Goal: Transaction & Acquisition: Purchase product/service

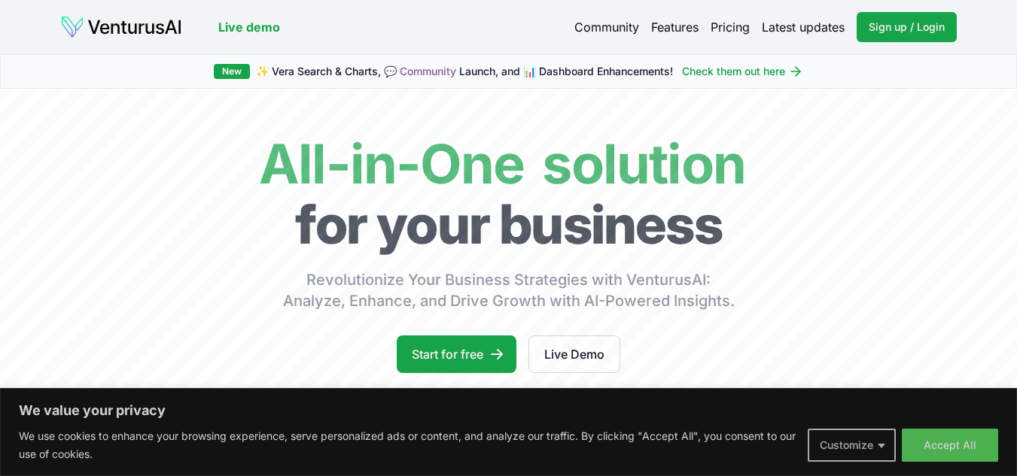
click at [887, 444] on button "Customize" at bounding box center [852, 445] width 88 height 33
click at [0, 0] on div "We use cookies to help you navigate efficiently and perform certain functions. …" at bounding box center [0, 0] width 0 height 0
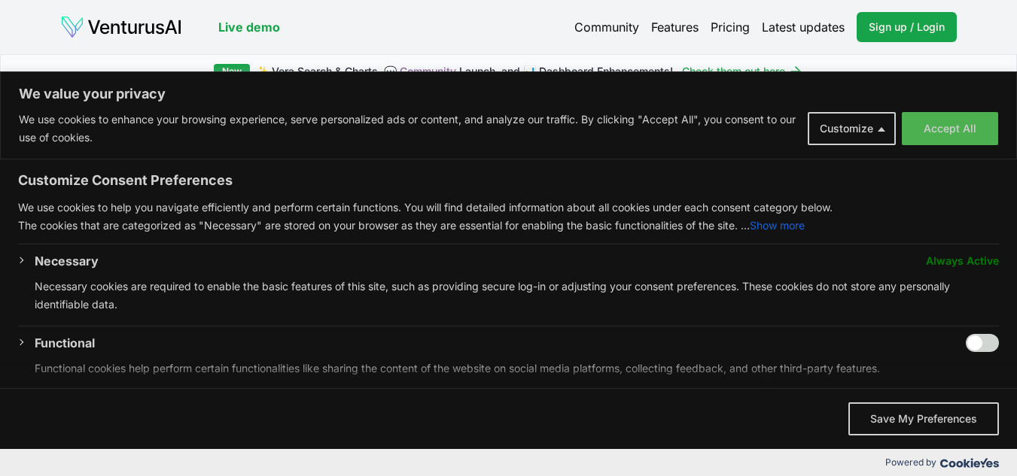
drag, startPoint x: 987, startPoint y: 333, endPoint x: 981, endPoint y: 341, distance: 10.2
click at [986, 335] on div "Customize Consent Preferences We use cookies to help you navigate efficiently a…" at bounding box center [508, 274] width 1017 height 229
click at [981, 341] on input "Enable Functional" at bounding box center [982, 343] width 33 height 18
click at [978, 342] on input "Enable Functional" at bounding box center [982, 343] width 33 height 18
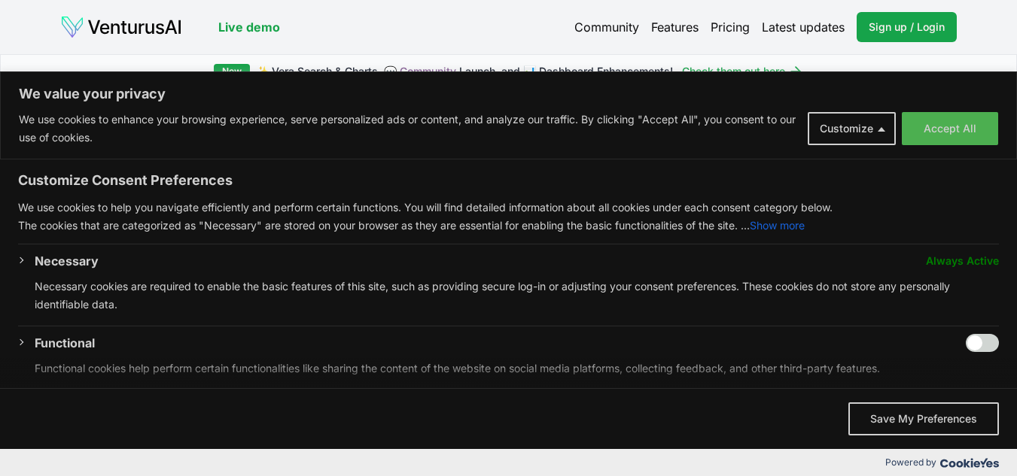
checkbox input "true"
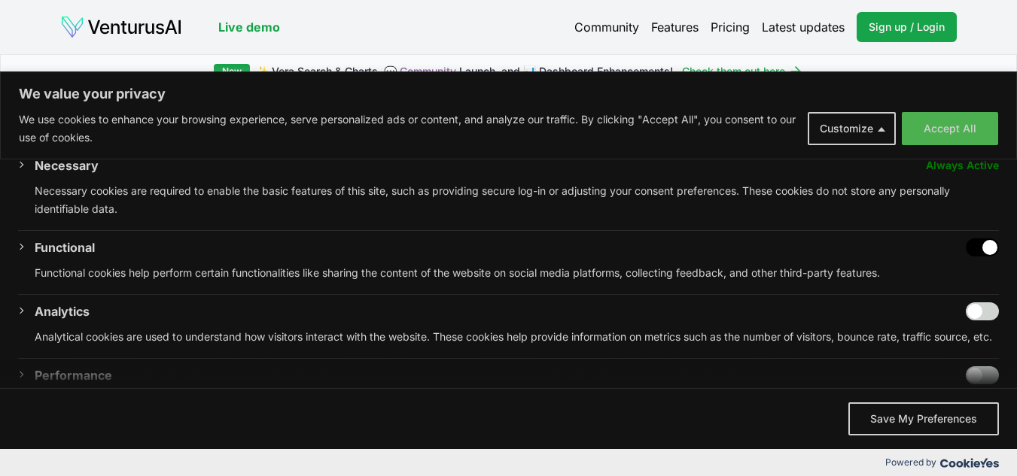
scroll to position [114, 0]
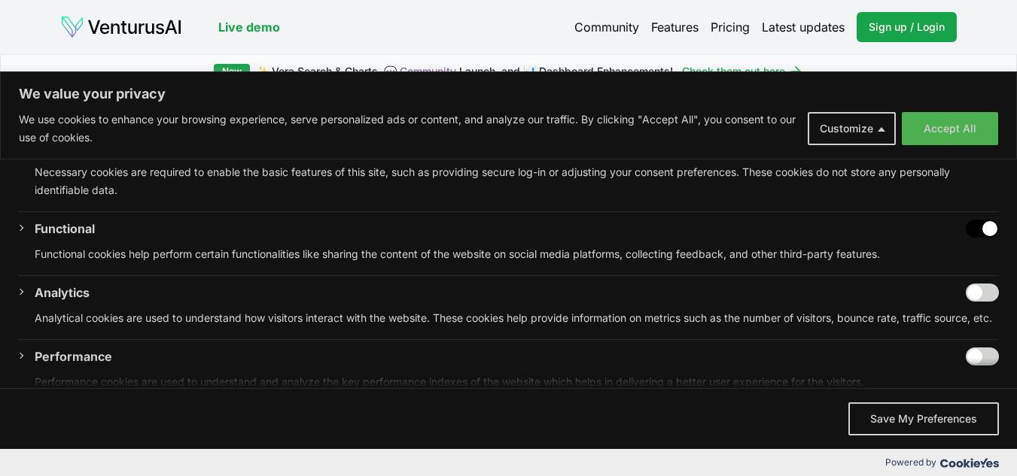
click at [981, 290] on input "Enable Analytics" at bounding box center [982, 293] width 33 height 18
checkbox input "true"
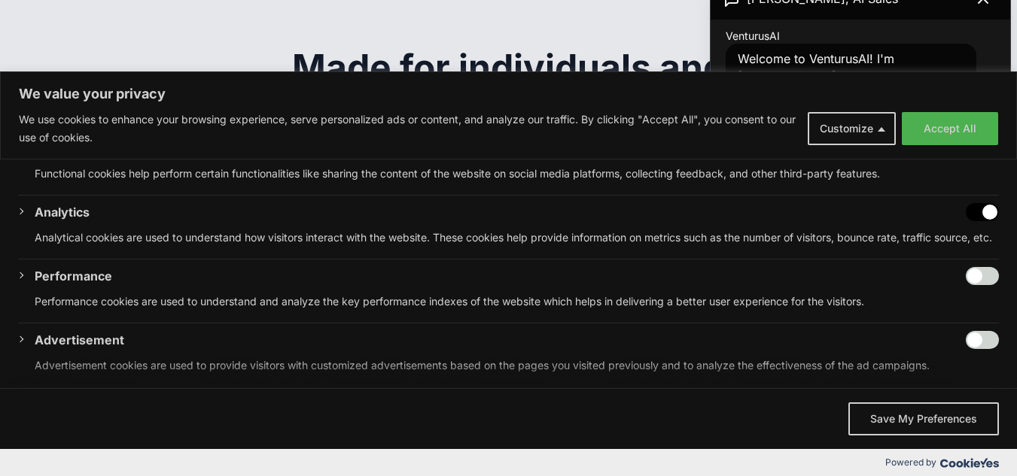
scroll to position [193, 0]
click at [982, 287] on input "Enable Performance" at bounding box center [982, 278] width 33 height 18
click at [982, 287] on input "Disable Performance" at bounding box center [982, 278] width 33 height 18
click at [984, 287] on input "Enable Performance" at bounding box center [982, 278] width 33 height 18
checkbox input "true"
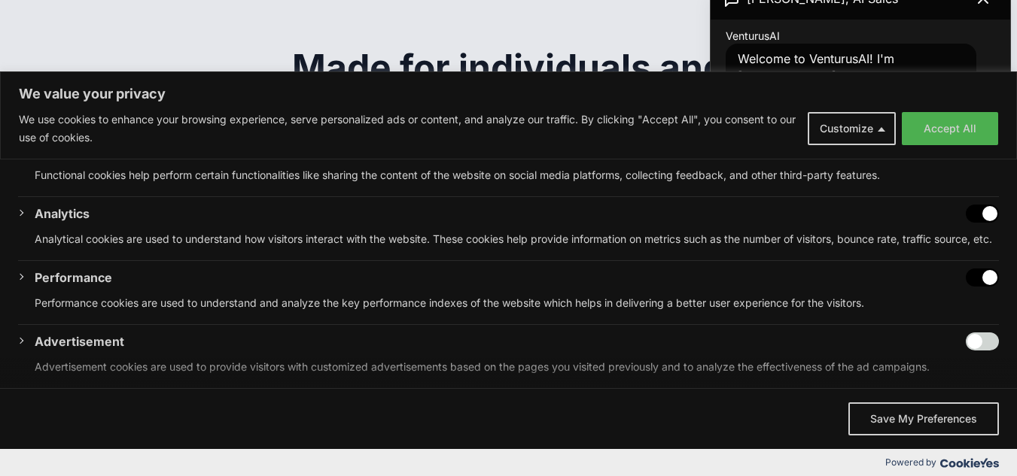
click at [977, 358] on span "We value your privacy" at bounding box center [508, 373] width 1017 height 30
click at [975, 351] on input "Enable Advertisement" at bounding box center [982, 342] width 33 height 18
checkbox input "true"
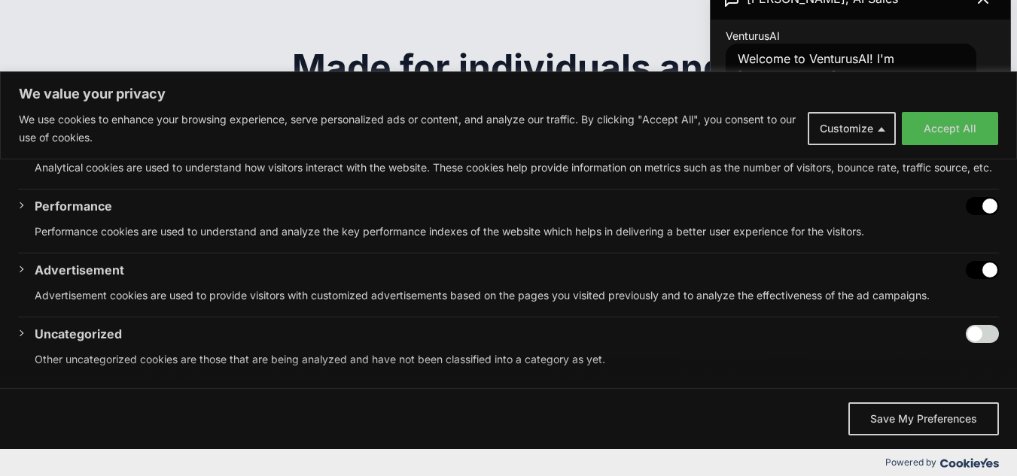
scroll to position [2617, 0]
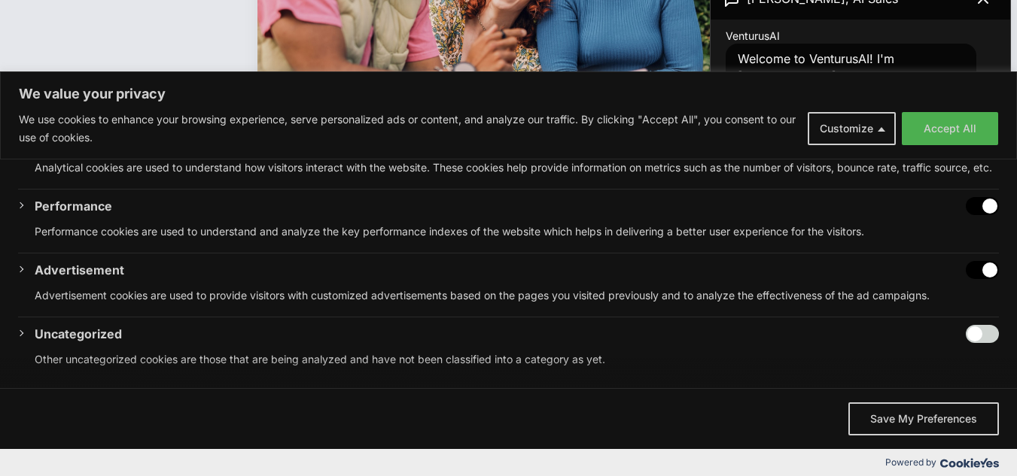
click at [978, 330] on input "Enable Uncategorized" at bounding box center [982, 334] width 33 height 18
click at [979, 330] on input "Enable Uncategorized" at bounding box center [982, 334] width 33 height 18
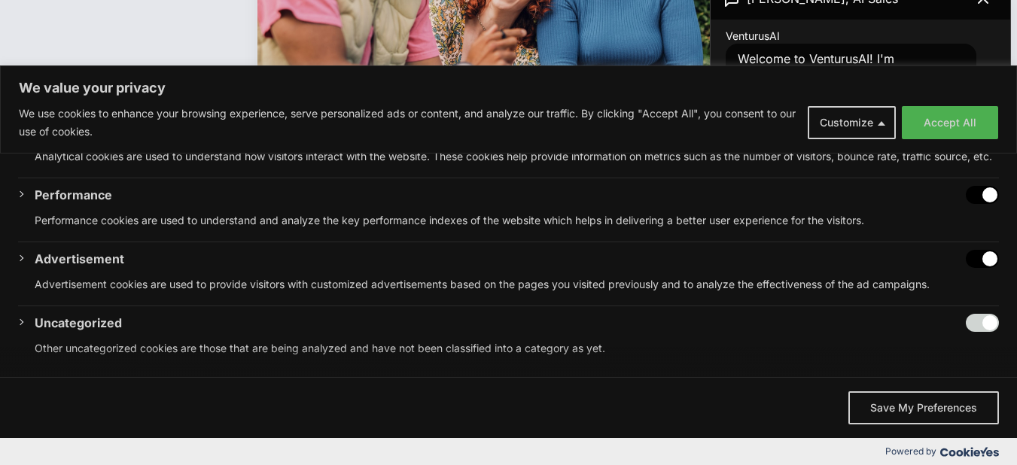
click at [979, 330] on input "Enable Uncategorized" at bounding box center [982, 323] width 33 height 18
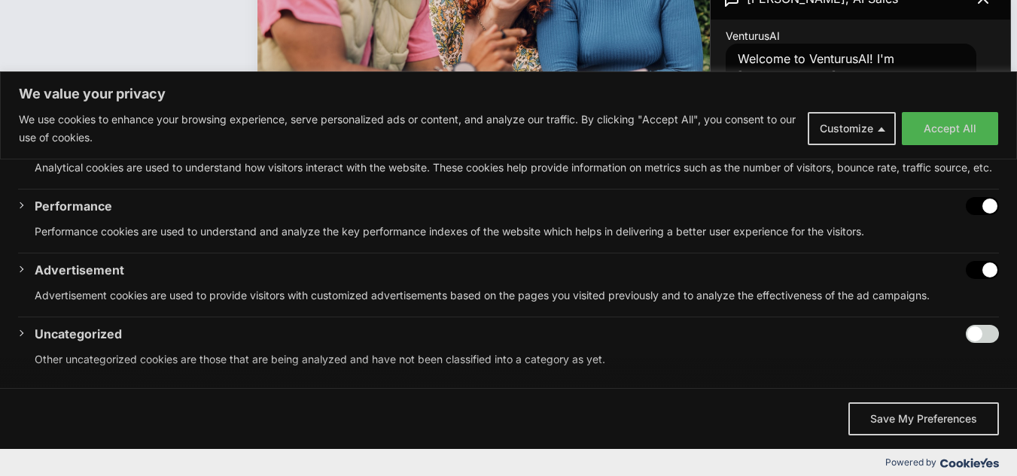
click at [979, 332] on input "Enable Uncategorized" at bounding box center [982, 334] width 33 height 18
checkbox input "true"
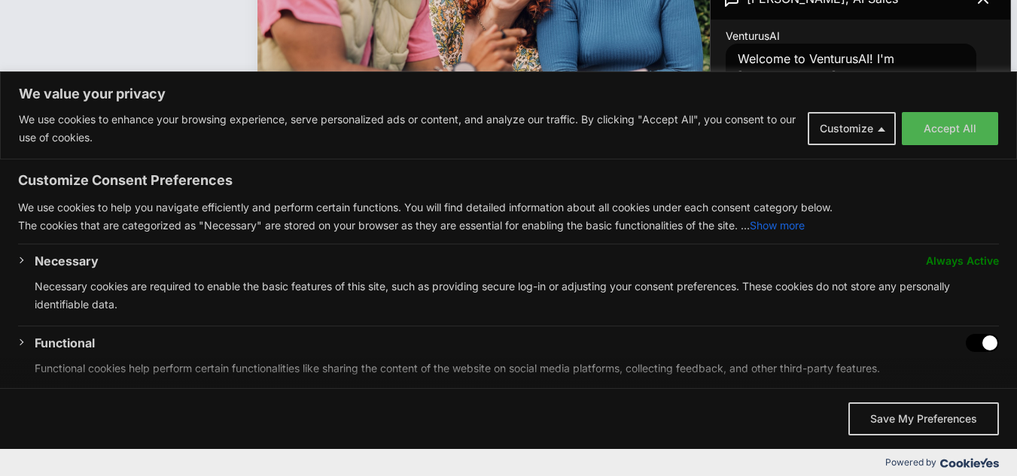
scroll to position [2201, 0]
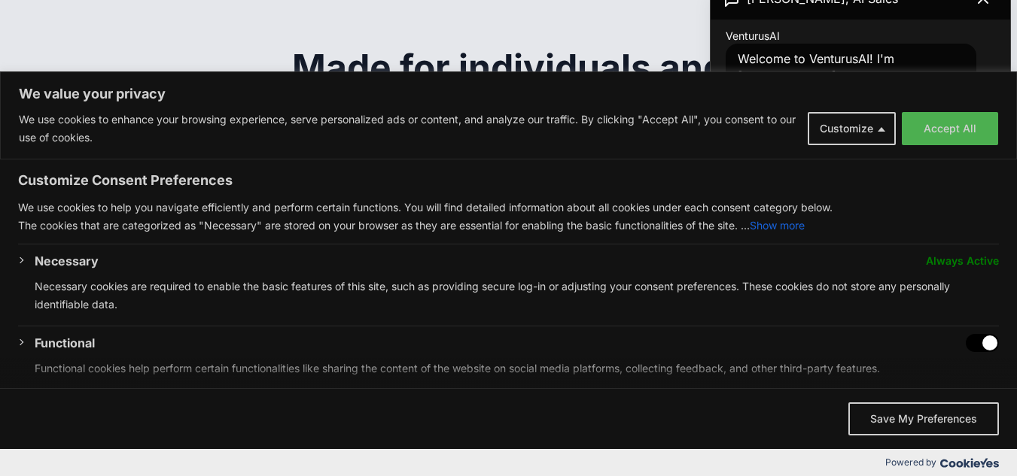
click at [966, 342] on input "Disable Functional" at bounding box center [982, 343] width 33 height 18
click at [981, 340] on input "Enable Functional" at bounding box center [982, 343] width 33 height 18
checkbox input "true"
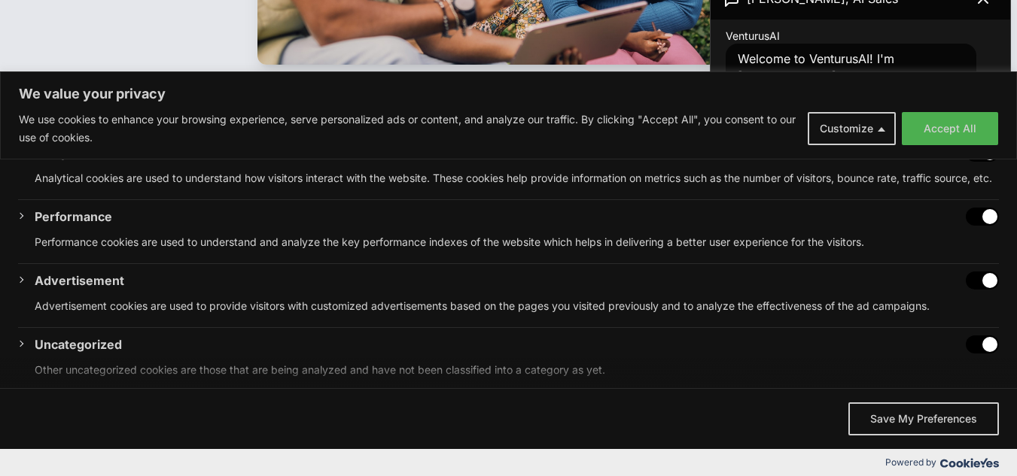
scroll to position [283, 0]
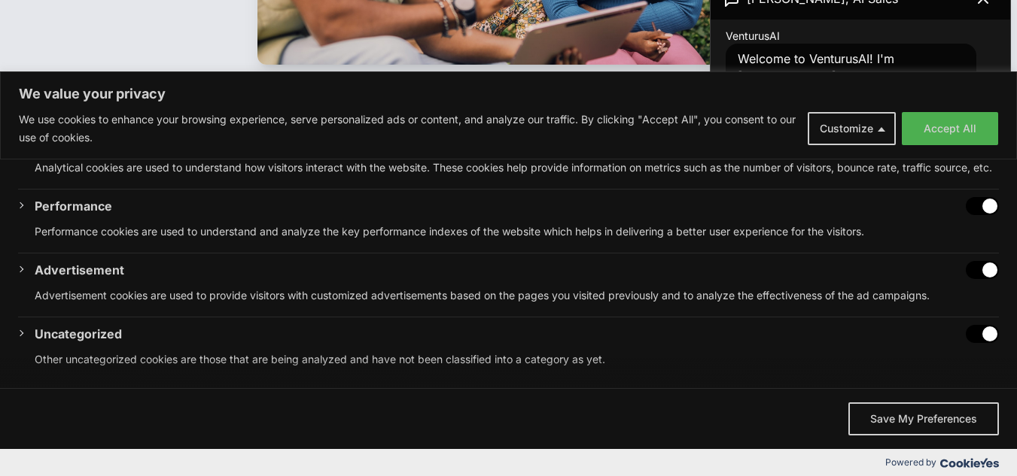
click at [914, 415] on button "Save My Preferences" at bounding box center [923, 419] width 151 height 33
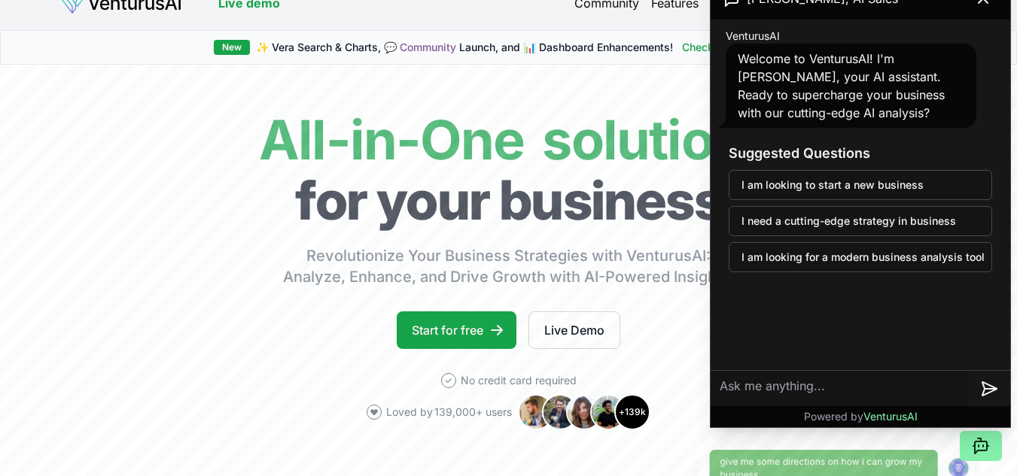
scroll to position [0, 0]
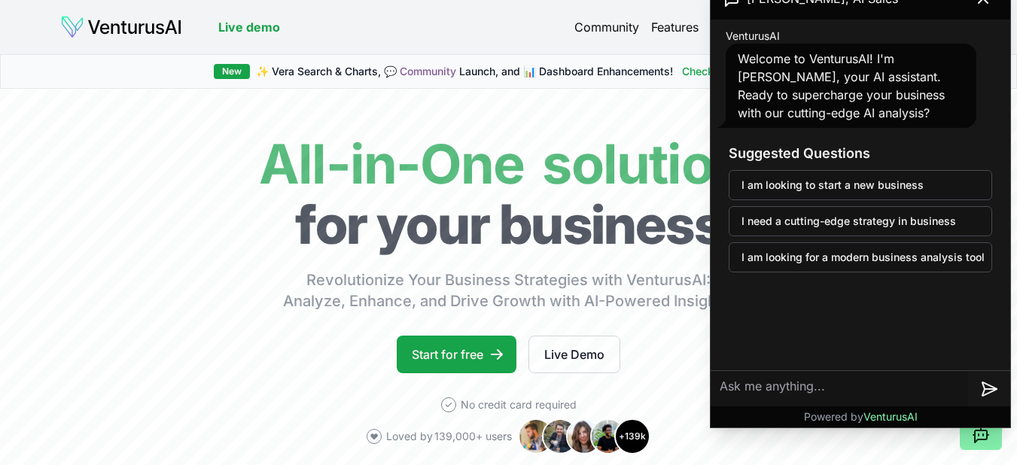
click at [848, 21] on div "VenturusAI Welcome to VenturusAI! I'm [PERSON_NAME], your AI assistant. Ready t…" at bounding box center [860, 155] width 300 height 271
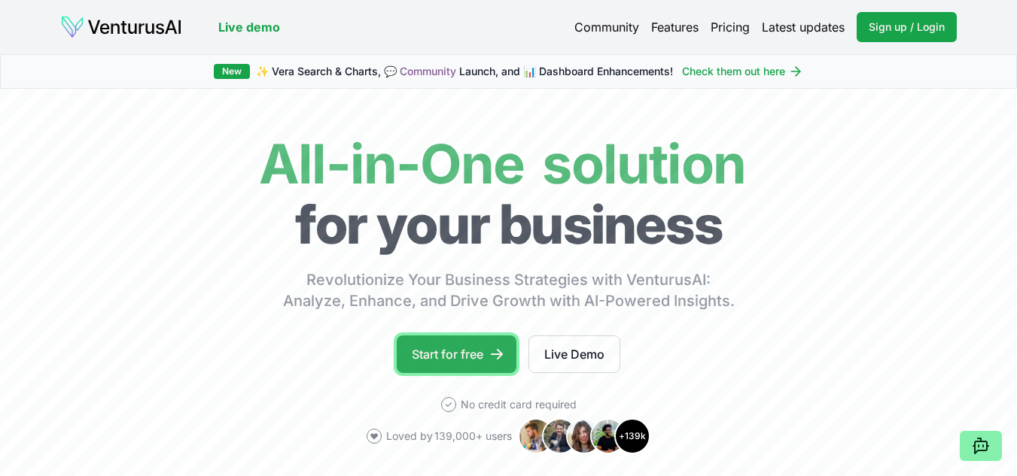
click at [458, 347] on link "Start for free" at bounding box center [457, 355] width 120 height 38
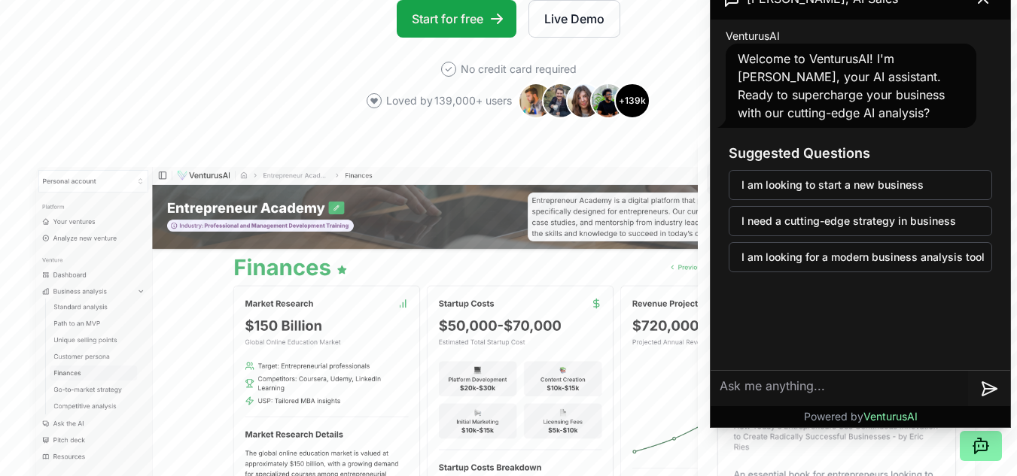
scroll to position [322, 0]
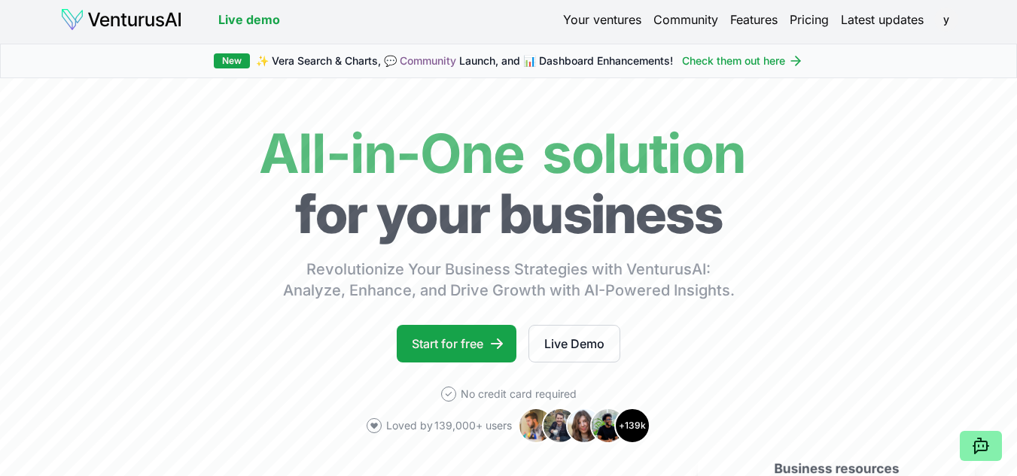
scroll to position [0, 0]
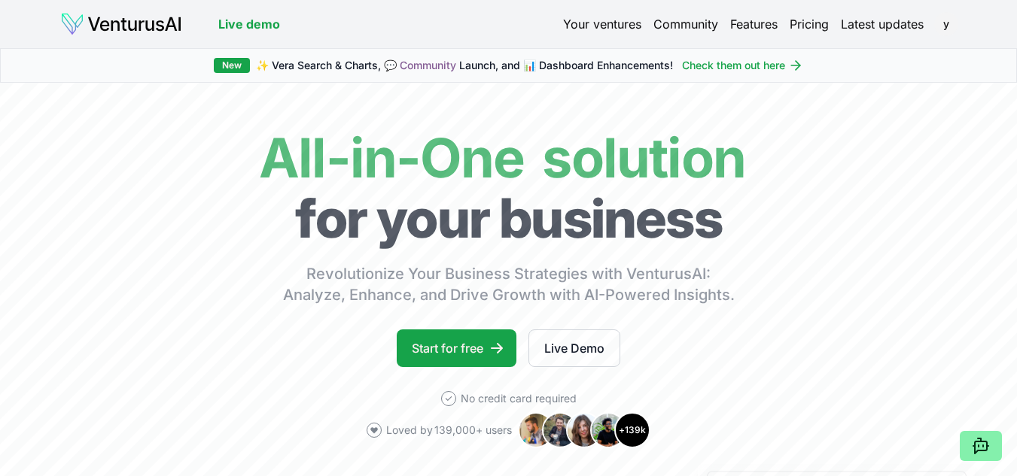
click at [578, 19] on link "Your ventures" at bounding box center [602, 24] width 78 height 18
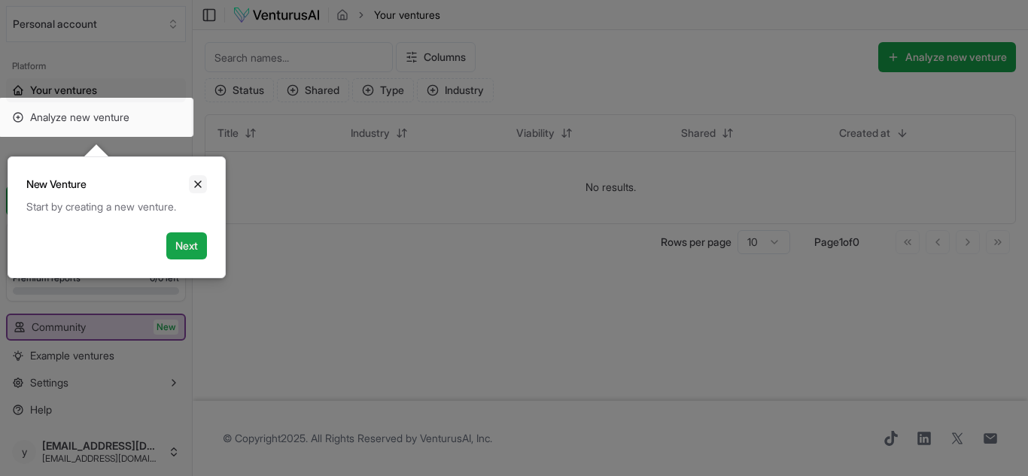
click at [199, 182] on icon "Close" at bounding box center [198, 184] width 12 height 12
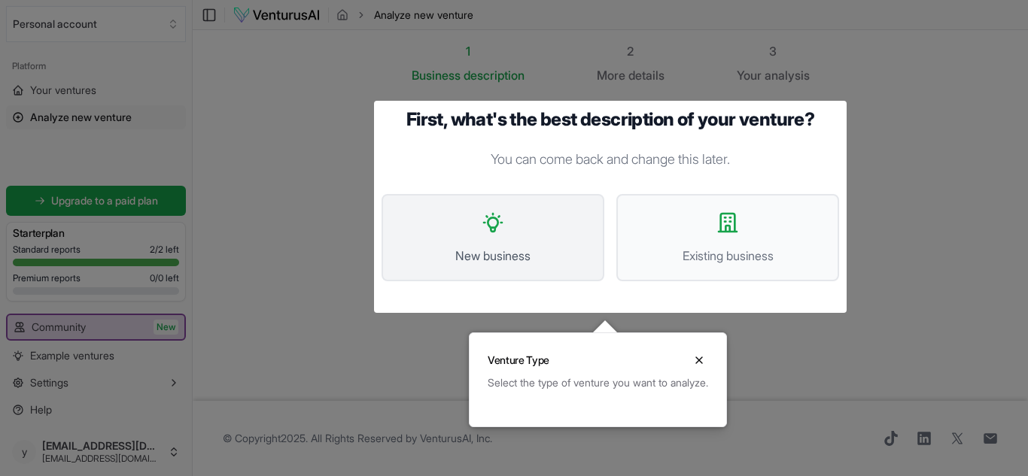
click at [497, 233] on icon at bounding box center [493, 223] width 24 height 24
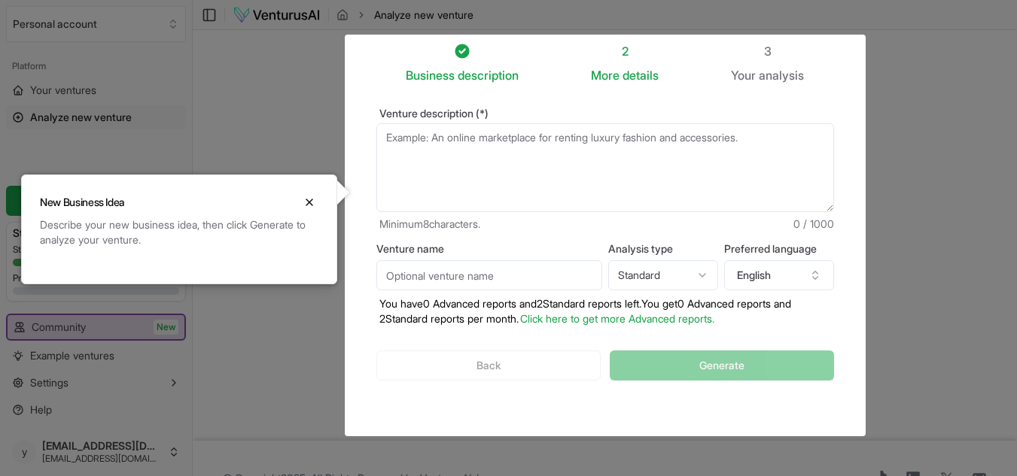
click at [409, 139] on textarea "Venture description (*)" at bounding box center [605, 167] width 458 height 89
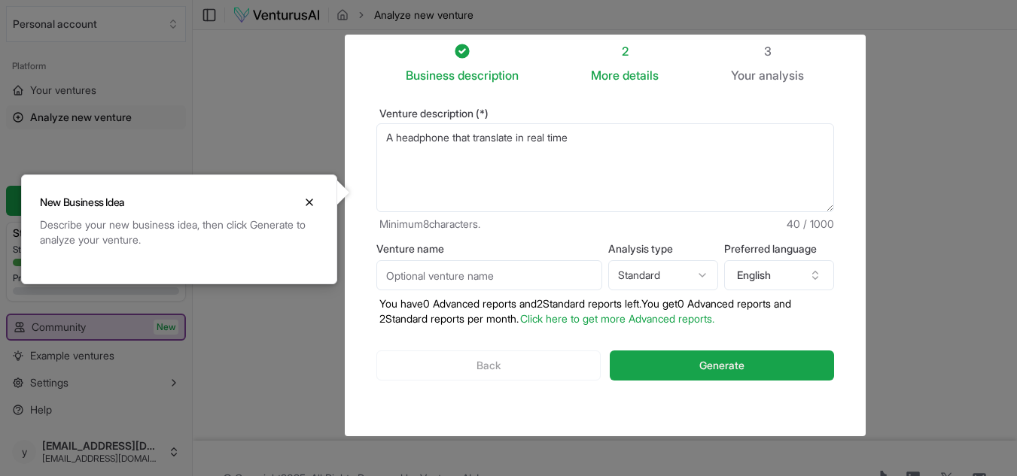
paste textarea "Emphasizes synchronous and seamless verbal exchange."
click at [586, 133] on textarea "A headphone that translate in real time" at bounding box center [605, 167] width 458 height 89
click at [640, 136] on textarea "A headphone that translate in real time" at bounding box center [605, 167] width 458 height 89
drag, startPoint x: 440, startPoint y: 153, endPoint x: 481, endPoint y: 148, distance: 41.6
click at [464, 151] on textarea "A headphone that translate in real time" at bounding box center [605, 167] width 458 height 89
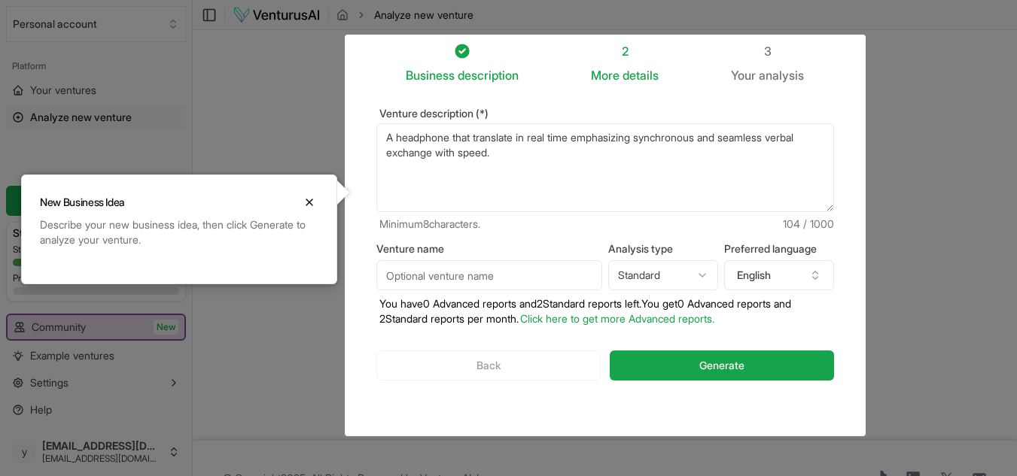
click at [445, 136] on textarea "A headphone that translate in real time emphasizing synchronous and seamless ve…" at bounding box center [605, 167] width 458 height 89
click at [511, 150] on textarea "A headphone that translate in real time emphasizing synchronous and seamless ve…" at bounding box center [605, 167] width 458 height 89
click at [520, 136] on textarea "A headphone that translate in real time emphasizing synchronous and seamless ve…" at bounding box center [605, 167] width 458 height 89
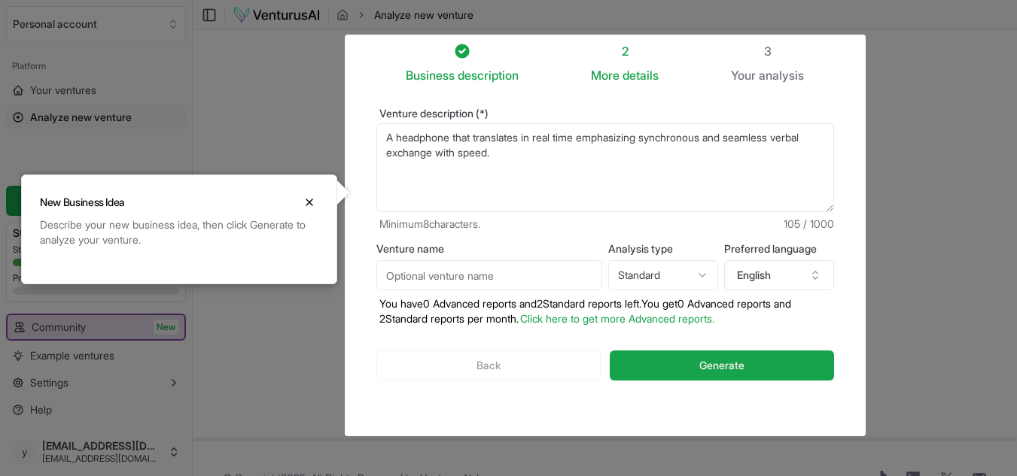
type textarea "A headphone that translates in real time emphasizing synchronous and seamless v…"
click at [451, 146] on textarea "A headphone that translates in real time emphasizing synchronous and seamless v…" at bounding box center [605, 167] width 458 height 89
click at [451, 145] on textarea "A headphone that translates in real time emphasizing synchronous and seamless v…" at bounding box center [605, 167] width 458 height 89
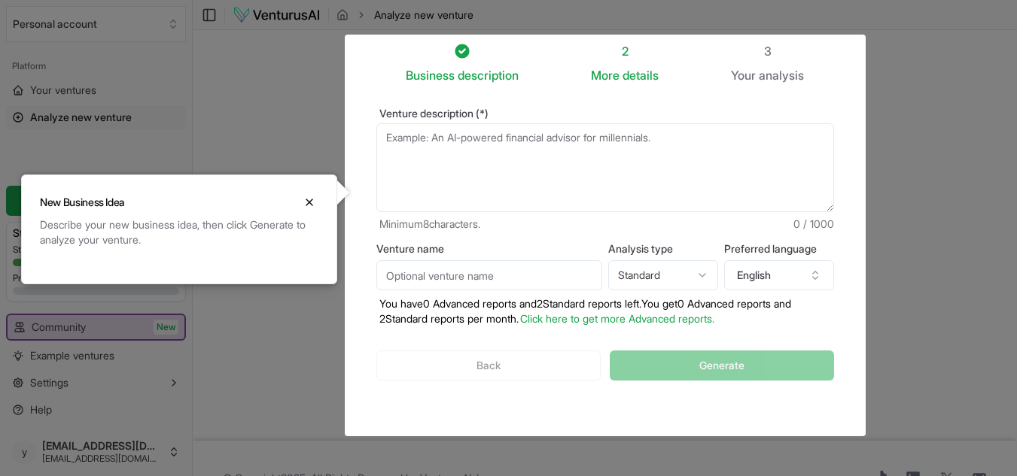
paste textarea "A real-time translation headphone that prioritizes rapid, smooth, and synchroni…"
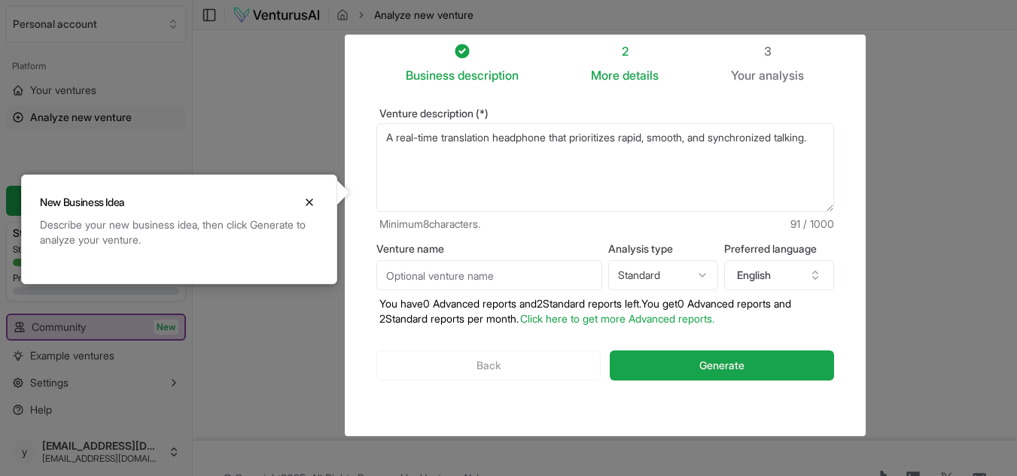
type textarea "A real-time translation headphone that prioritizes rapid, smooth, and synchroni…"
click at [709, 272] on html "We value your privacy We use cookies to enhance your browsing experience, serve…" at bounding box center [508, 238] width 1017 height 476
click at [713, 275] on html "We value your privacy We use cookies to enhance your browsing experience, serve…" at bounding box center [508, 238] width 1017 height 476
click at [738, 360] on span "Generate" at bounding box center [721, 365] width 45 height 15
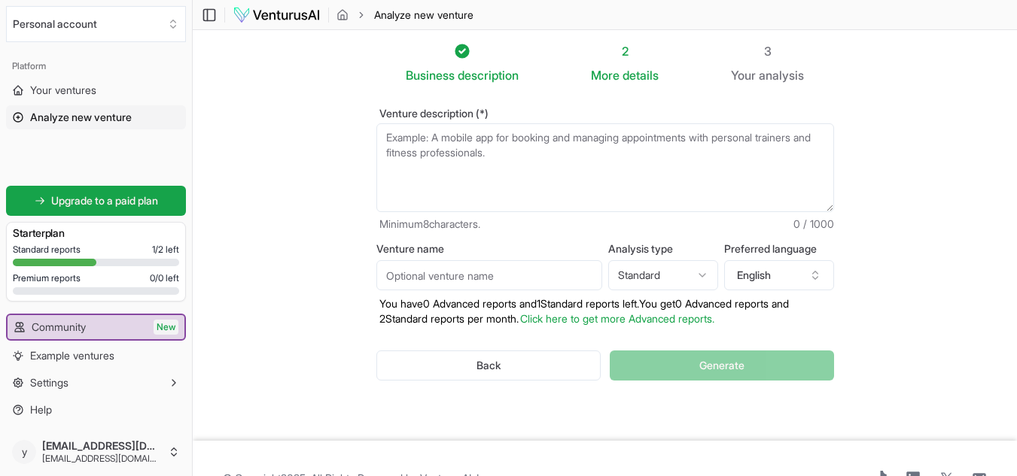
click at [84, 114] on span "Analyze new venture" at bounding box center [81, 117] width 102 height 15
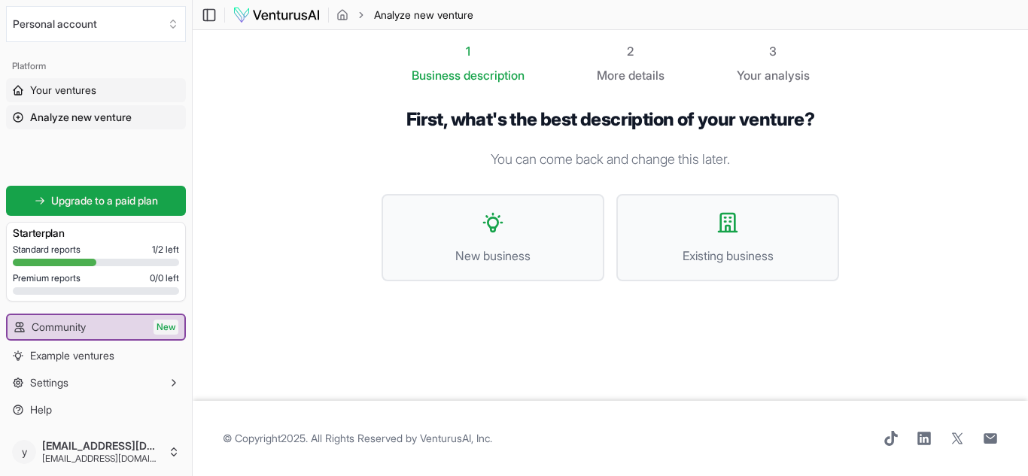
click at [73, 88] on span "Your ventures" at bounding box center [63, 90] width 66 height 15
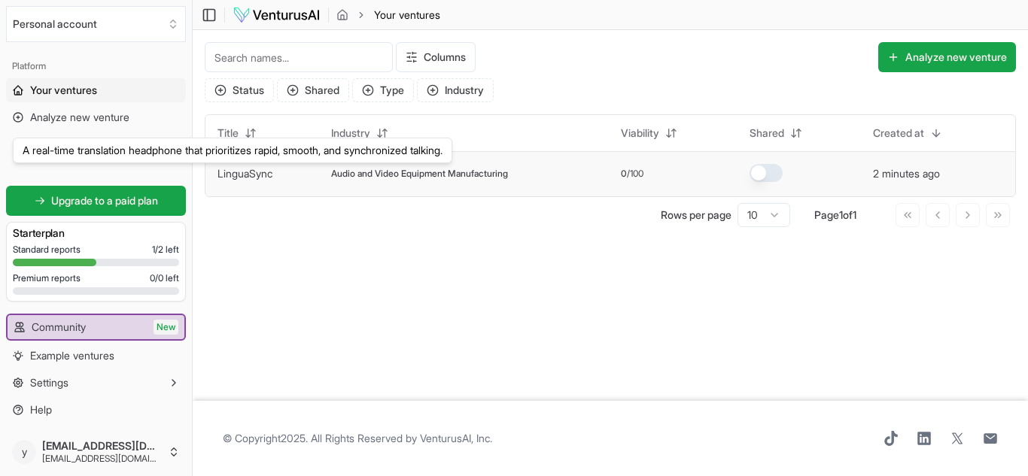
click at [243, 172] on link "LinguaSync" at bounding box center [245, 173] width 55 height 13
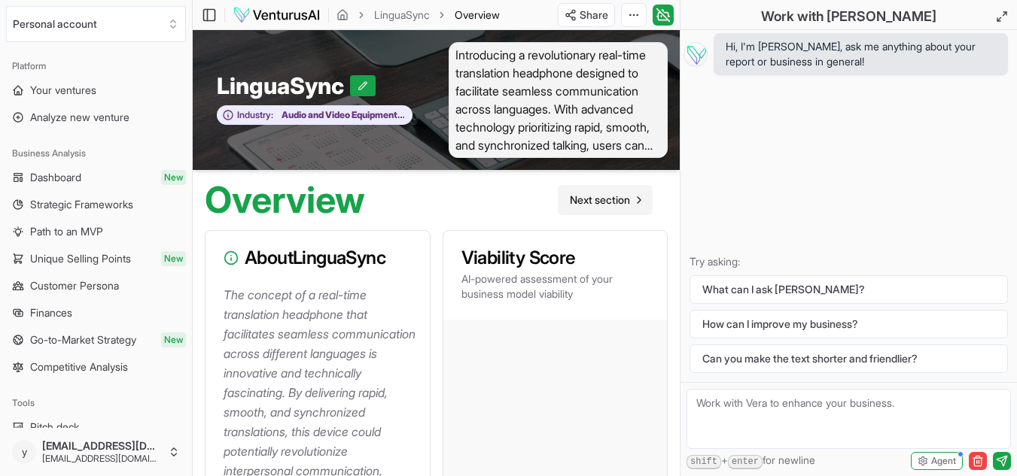
click at [605, 193] on span "Next section" at bounding box center [600, 200] width 60 height 15
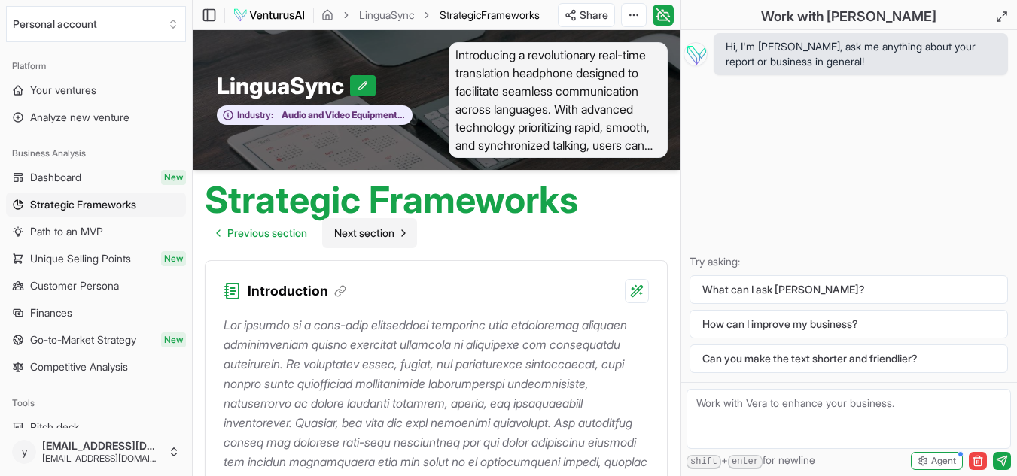
click at [382, 231] on span "Next section" at bounding box center [364, 233] width 60 height 15
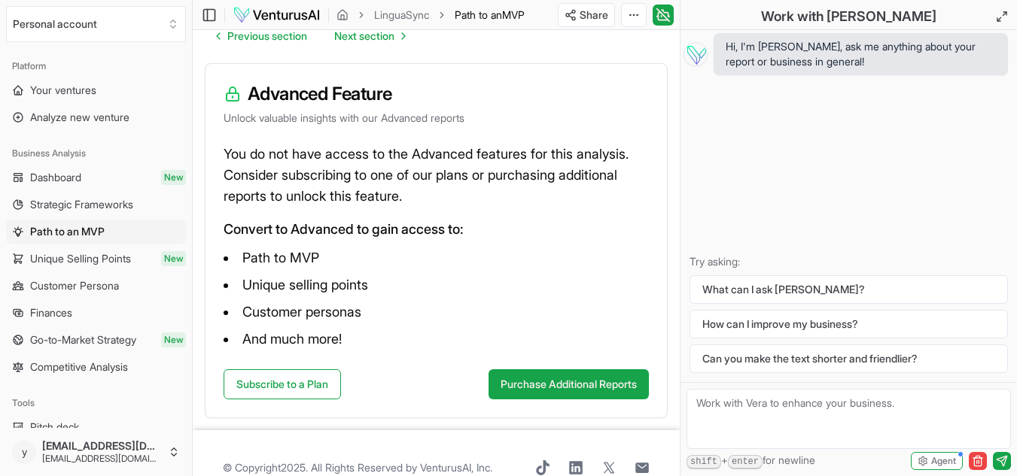
scroll to position [227, 0]
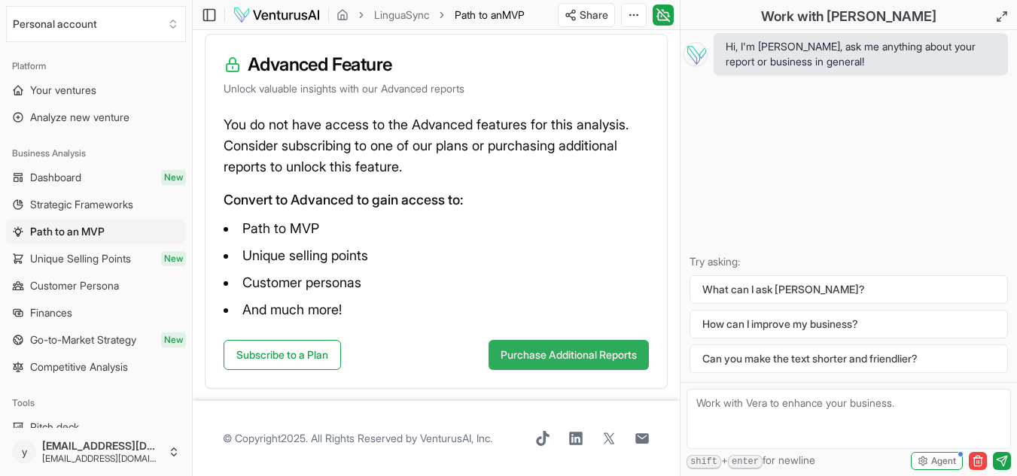
click at [588, 349] on button "Purchase Additional Reports" at bounding box center [568, 355] width 160 height 30
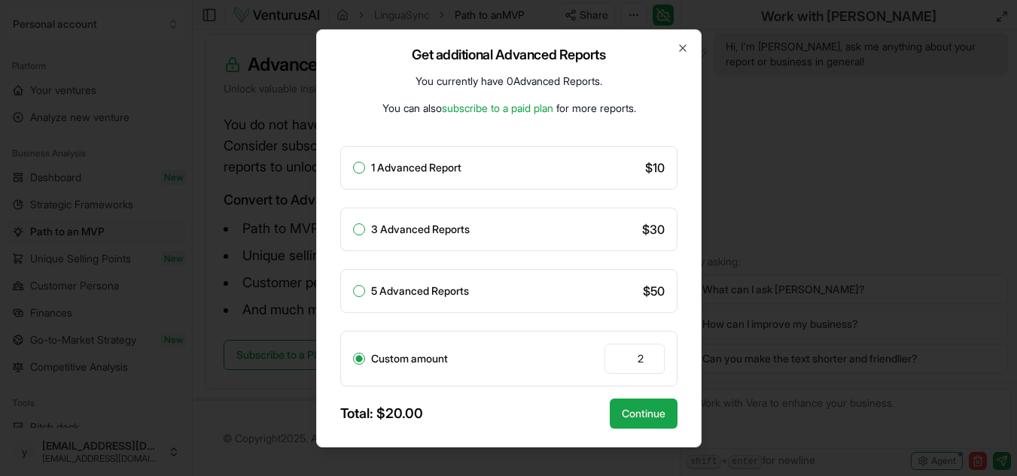
type input "2"
click at [360, 169] on button "1 Advanced Report" at bounding box center [359, 168] width 12 height 12
radio input "true"
click at [646, 412] on button "Continue" at bounding box center [644, 414] width 68 height 30
click at [648, 409] on button "Continue" at bounding box center [644, 414] width 68 height 30
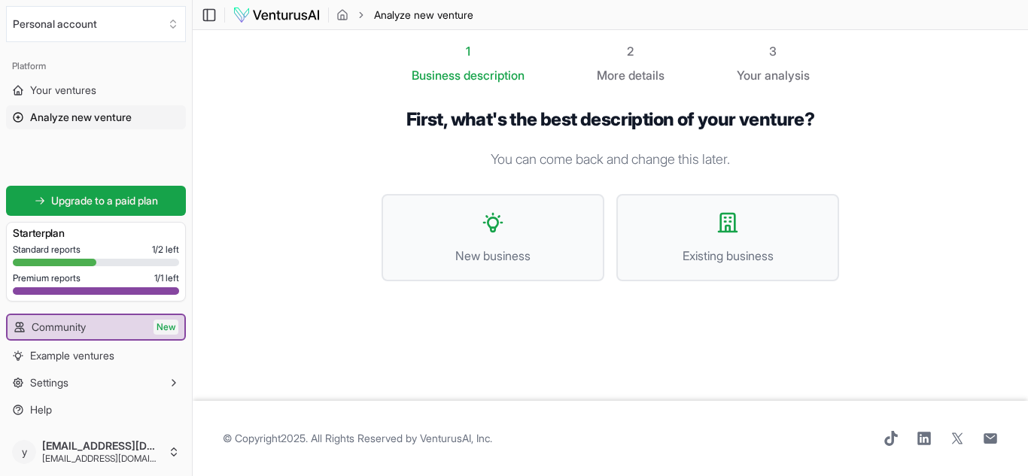
click at [96, 117] on span "Analyze new venture" at bounding box center [81, 117] width 102 height 15
click at [77, 117] on span "Analyze new venture" at bounding box center [81, 117] width 102 height 15
click at [71, 86] on span "Your ventures" at bounding box center [63, 90] width 66 height 15
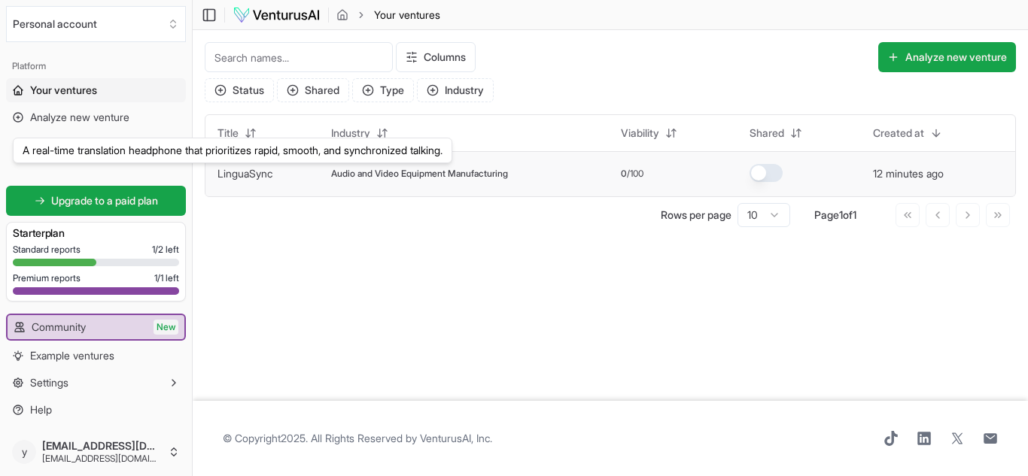
click at [237, 175] on link "LinguaSync" at bounding box center [245, 173] width 55 height 13
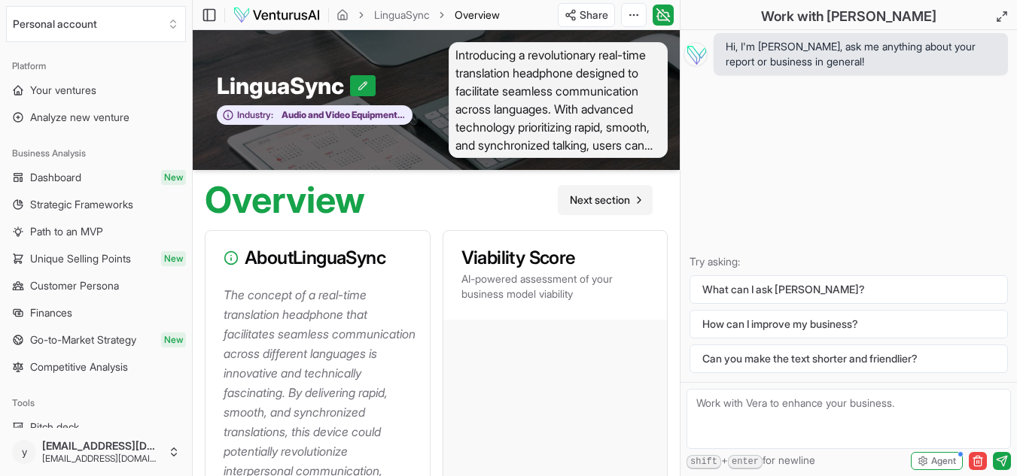
click at [601, 197] on span "Next section" at bounding box center [600, 200] width 60 height 15
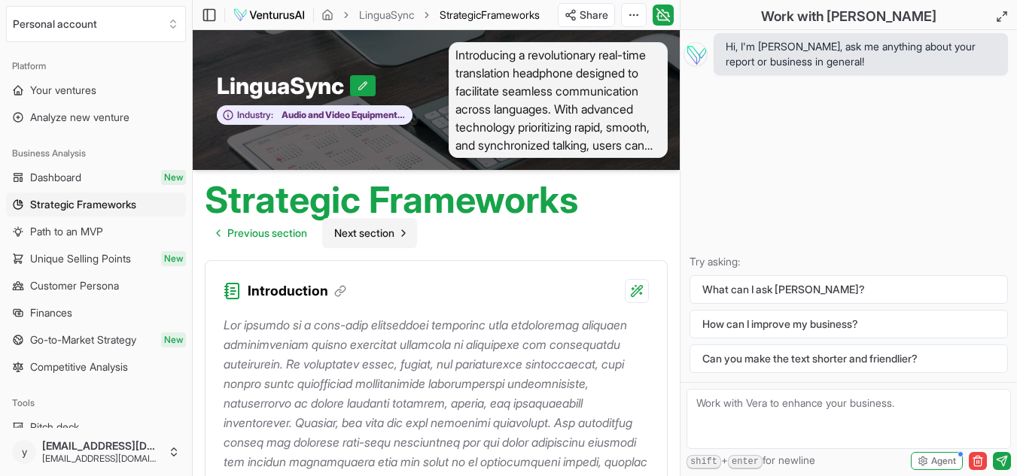
click at [379, 233] on span "Next section" at bounding box center [364, 233] width 60 height 15
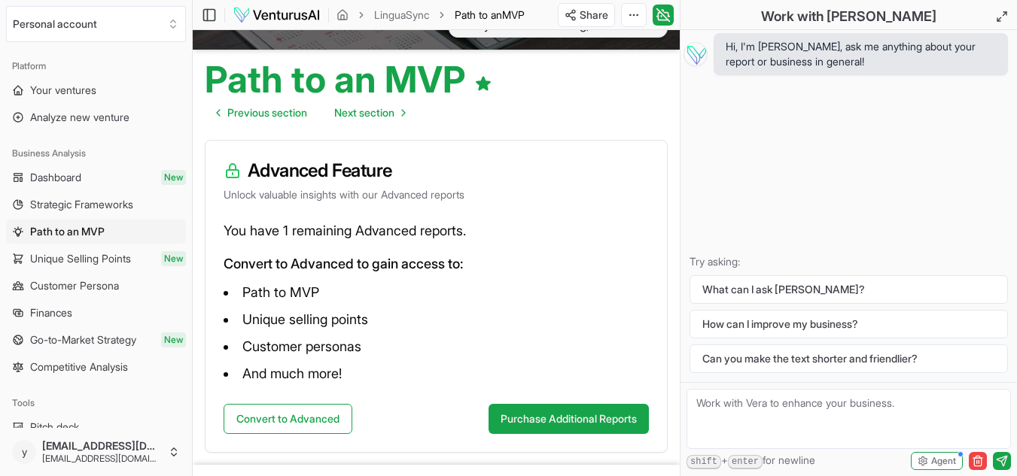
scroll to position [121, 0]
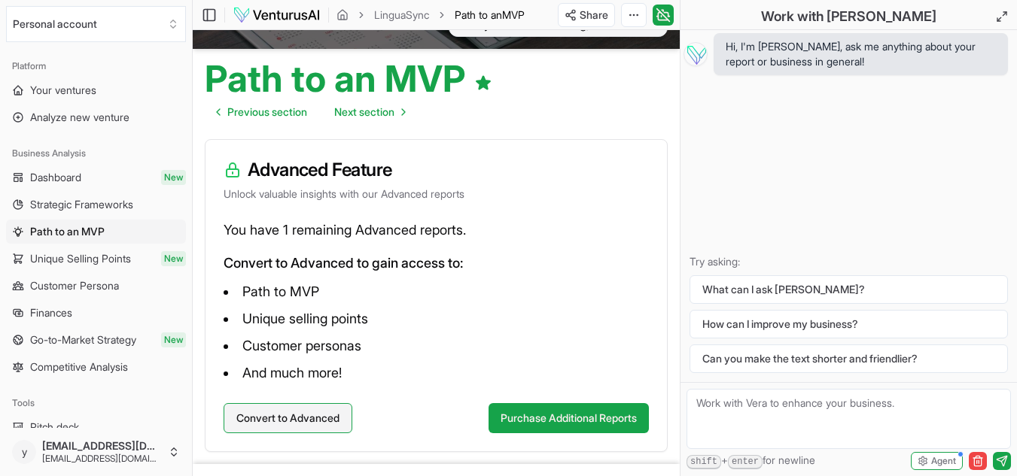
click at [302, 418] on button "Convert to Advanced" at bounding box center [288, 418] width 129 height 30
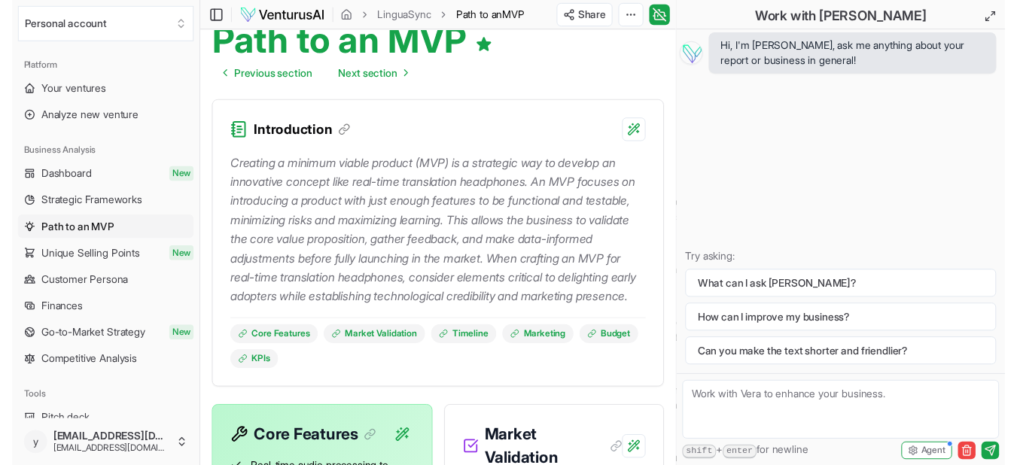
scroll to position [0, 0]
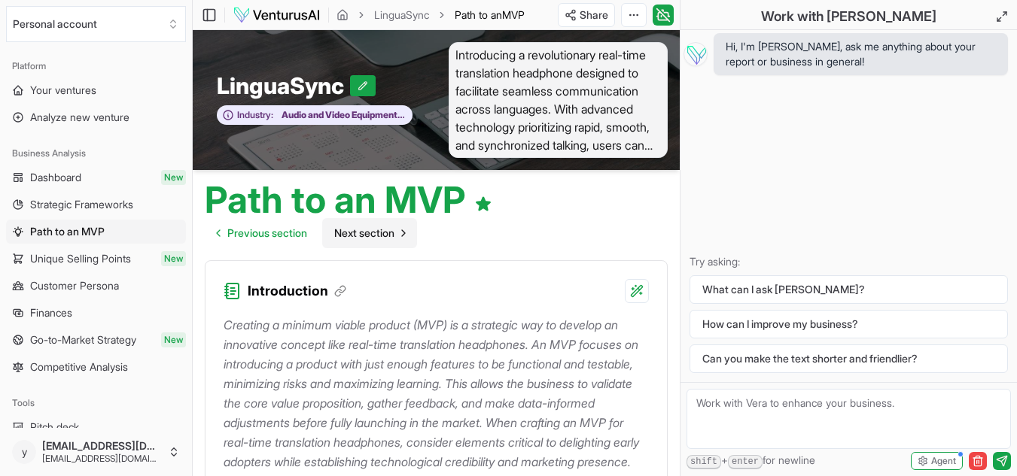
click at [373, 233] on span "Next section" at bounding box center [364, 233] width 60 height 15
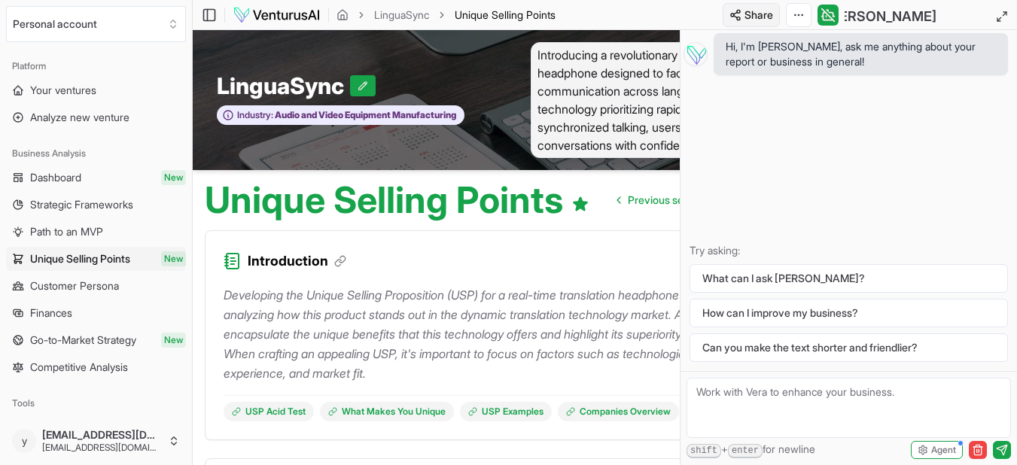
click at [747, 13] on html "We value your privacy We use cookies to enhance your browsing experience, serve…" at bounding box center [508, 232] width 1017 height 465
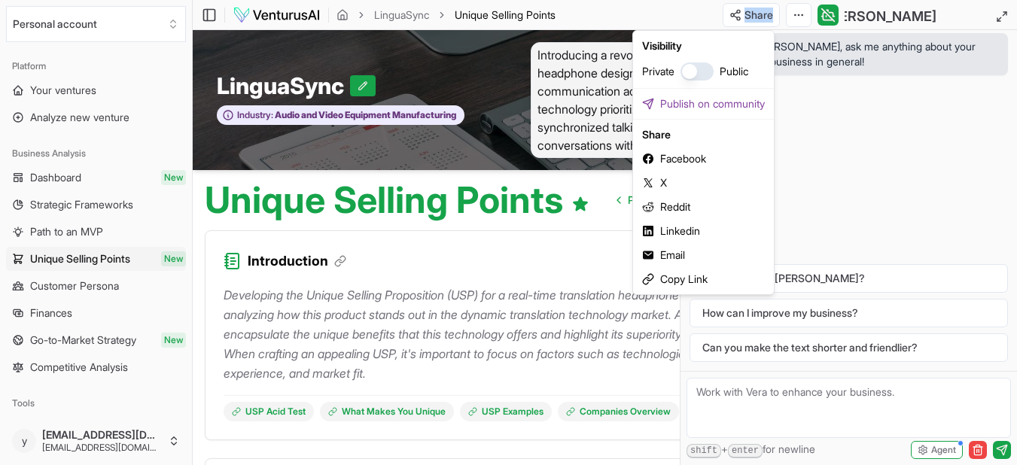
click at [450, 248] on html "We value your privacy We use cookies to enhance your browsing experience, serve…" at bounding box center [508, 232] width 1017 height 465
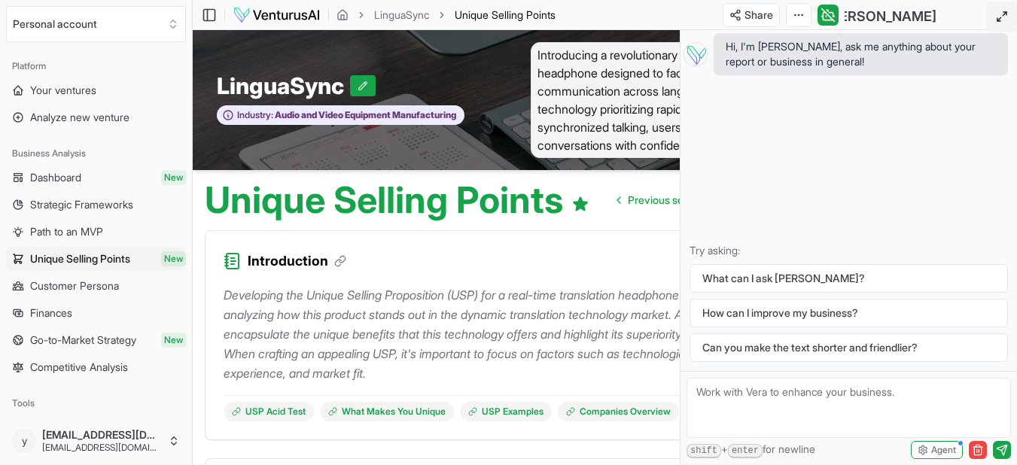
click at [1006, 17] on icon at bounding box center [1002, 17] width 12 height 12
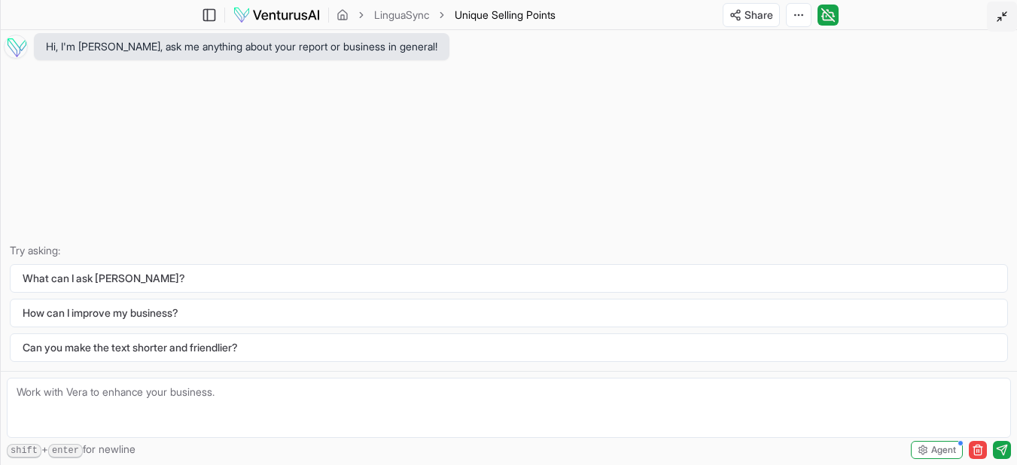
click at [1006, 17] on icon at bounding box center [1002, 17] width 12 height 12
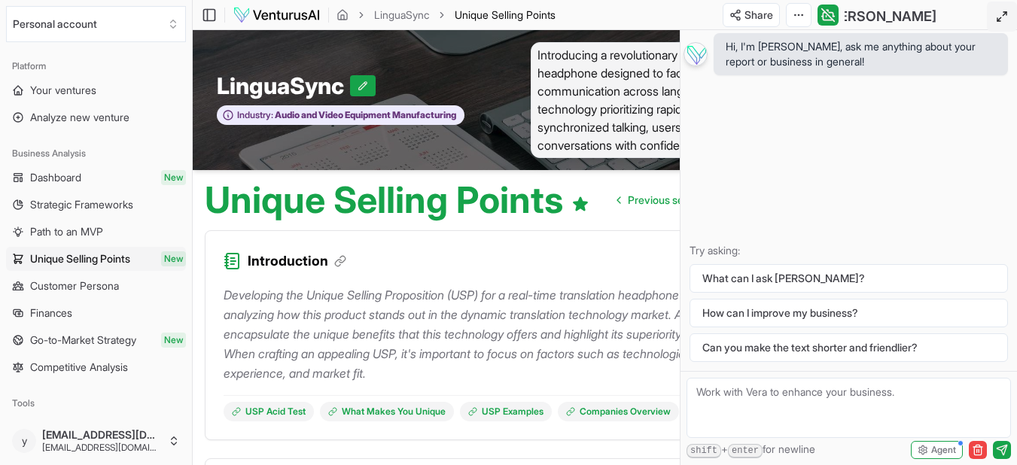
click at [698, 53] on img at bounding box center [695, 54] width 24 height 24
click at [587, 264] on div "Introduction" at bounding box center [518, 252] width 626 height 42
click at [799, 16] on html "We value your privacy We use cookies to enhance your browsing experience, serve…" at bounding box center [508, 232] width 1017 height 465
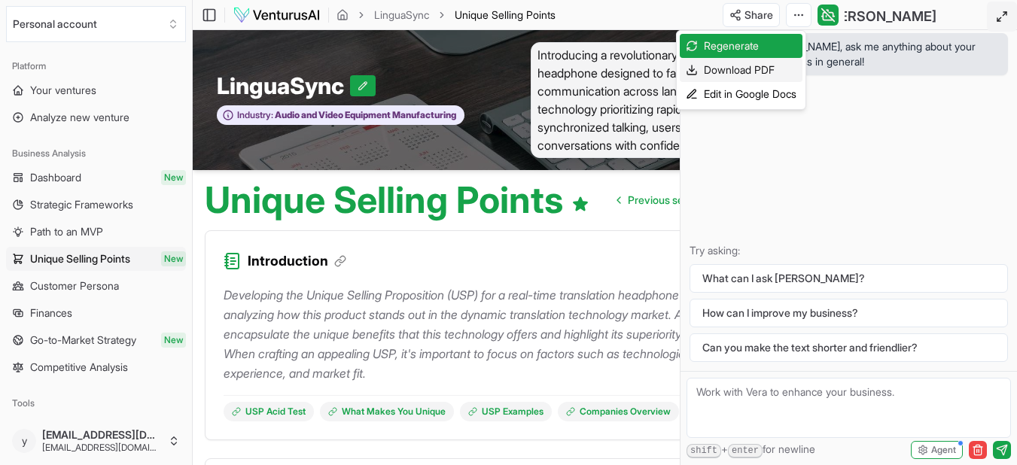
click at [753, 70] on div "Download PDF" at bounding box center [741, 70] width 123 height 24
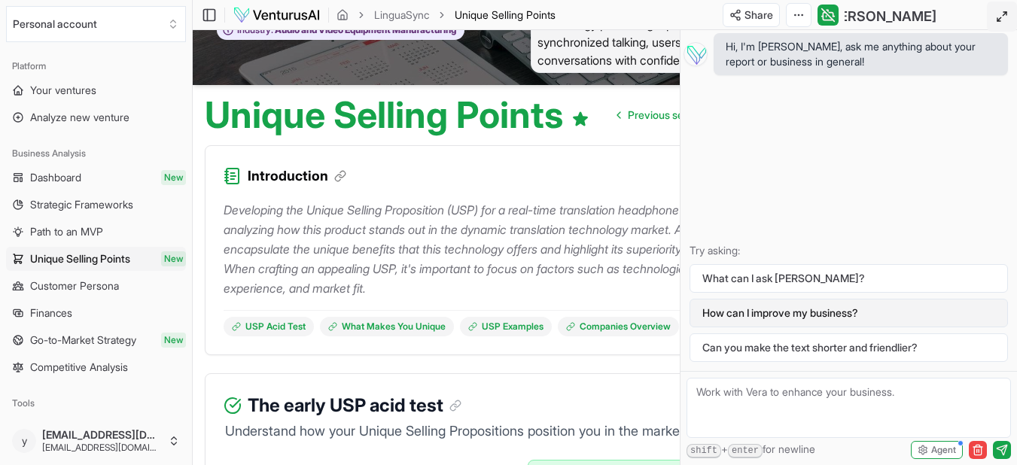
scroll to position [91, 0]
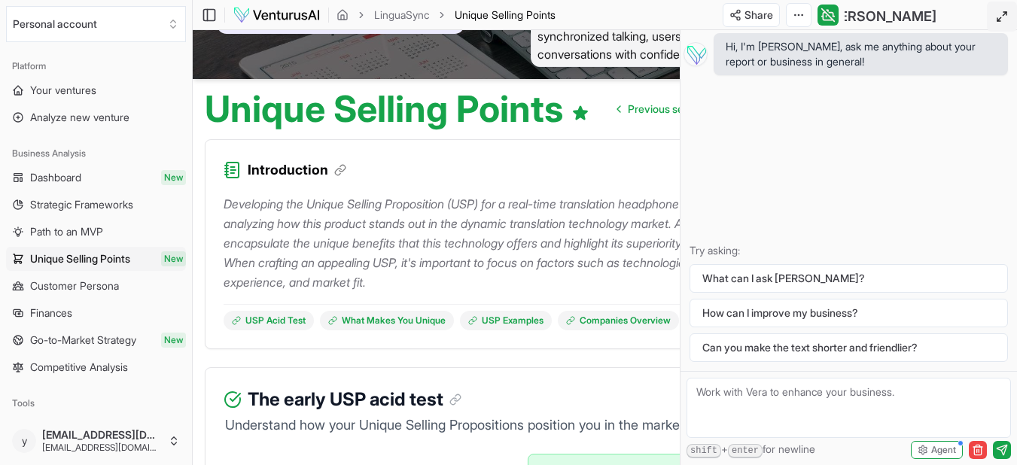
click at [574, 149] on div "Introduction" at bounding box center [518, 161] width 626 height 42
click at [407, 12] on link "LinguaSync" at bounding box center [401, 15] width 55 height 15
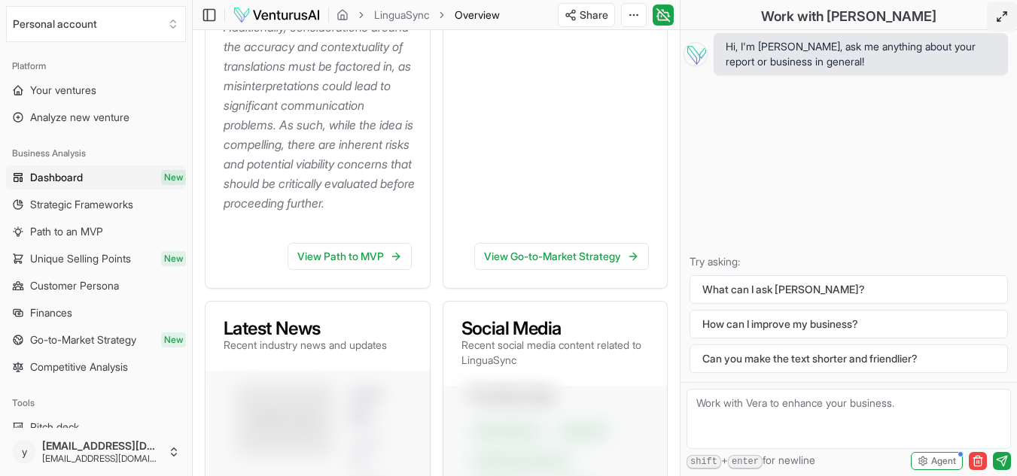
scroll to position [791, 0]
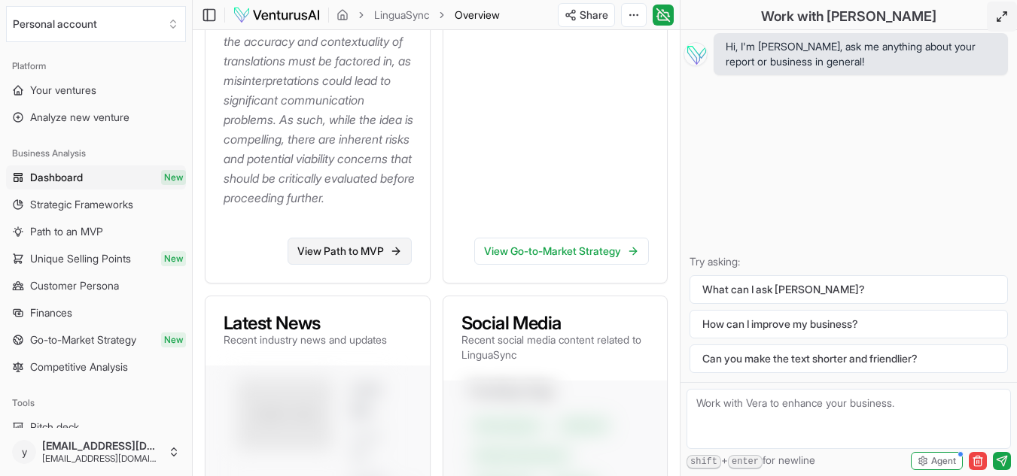
click at [332, 265] on link "View Path to MVP" at bounding box center [349, 251] width 124 height 27
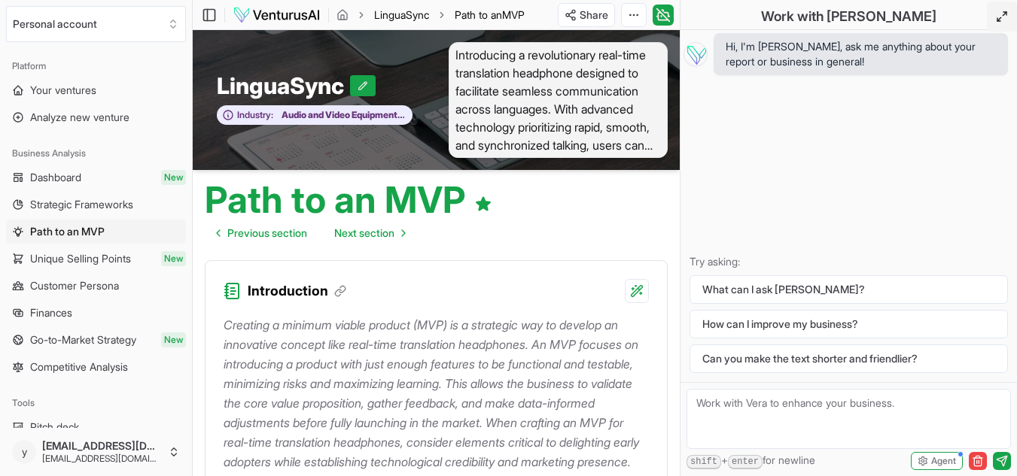
click at [398, 12] on link "LinguaSync" at bounding box center [401, 15] width 55 height 15
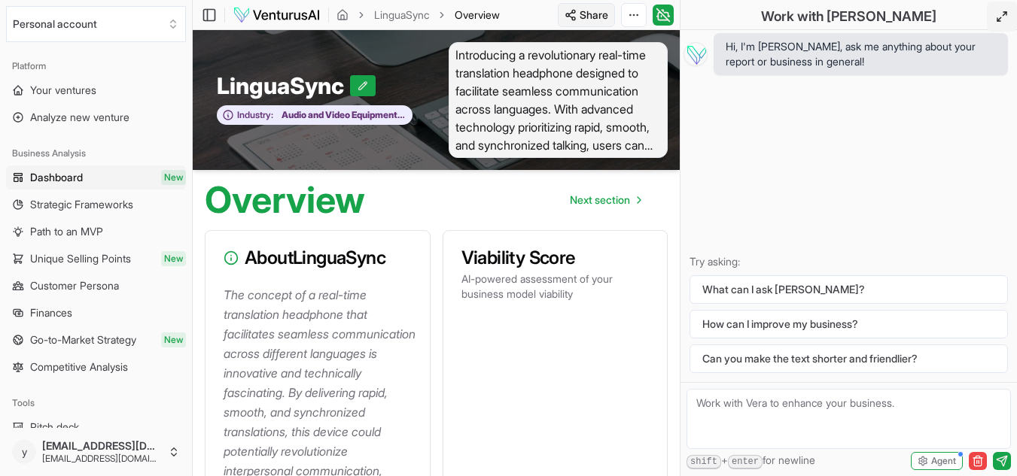
click at [595, 12] on html "We value your privacy We use cookies to enhance your browsing experience, serve…" at bounding box center [508, 238] width 1017 height 476
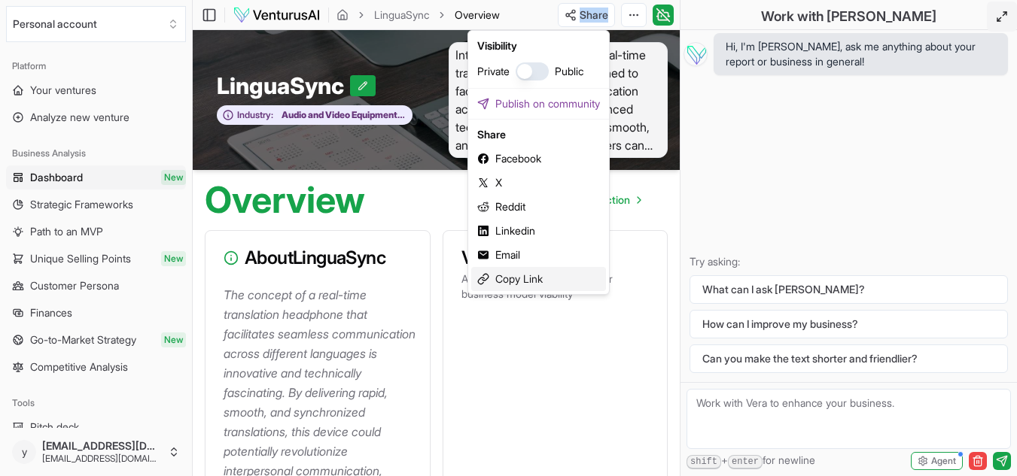
click at [534, 281] on div "Copy Link" at bounding box center [538, 279] width 135 height 24
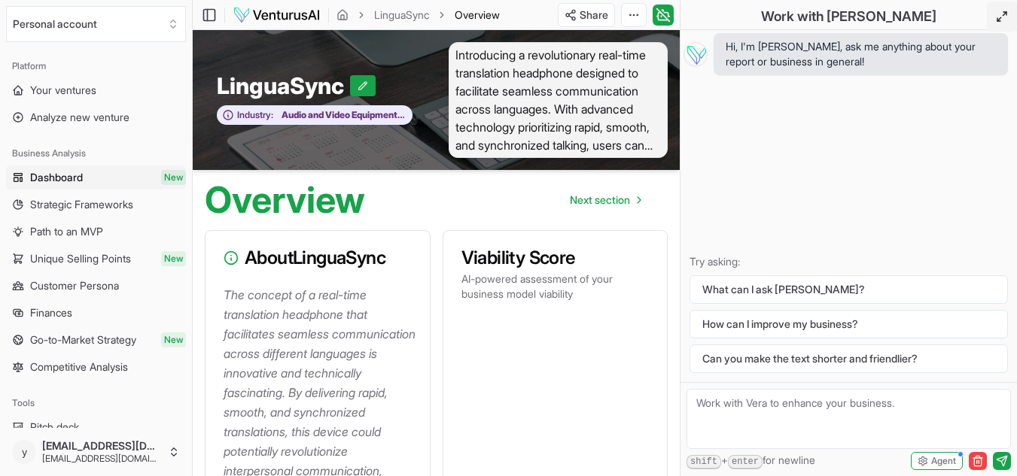
click at [534, 12] on div "Toggle Sidebar LinguaSync Overview Share Toggle Chat Sidebar" at bounding box center [436, 15] width 487 height 24
click at [594, 17] on html "We value your privacy We use cookies to enhance your browsing experience, serve…" at bounding box center [508, 238] width 1017 height 476
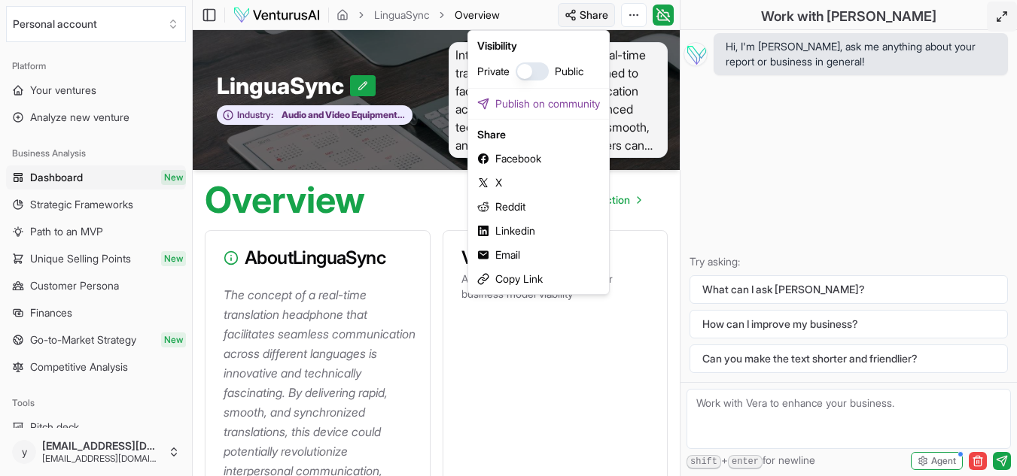
click at [594, 17] on html "We value your privacy We use cookies to enhance your browsing experience, serve…" at bounding box center [508, 238] width 1017 height 476
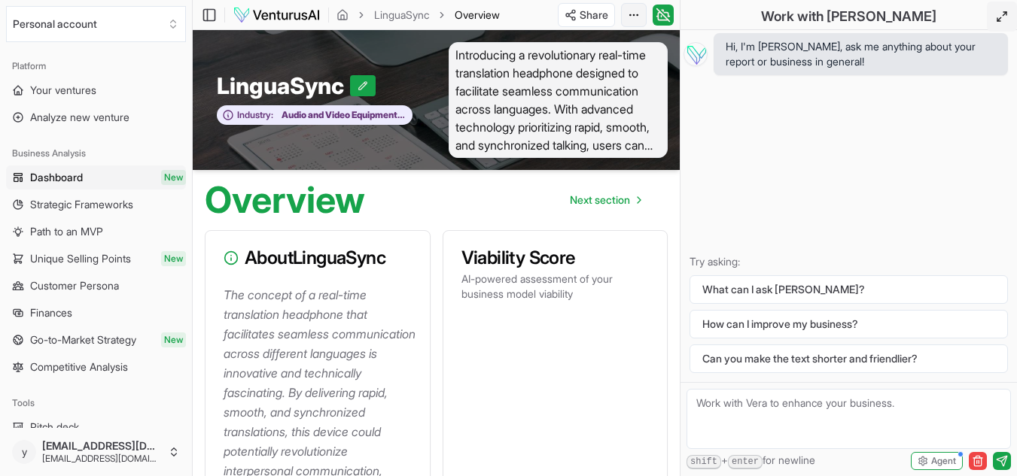
click at [634, 14] on html "We value your privacy We use cookies to enhance your browsing experience, serve…" at bounding box center [508, 238] width 1017 height 476
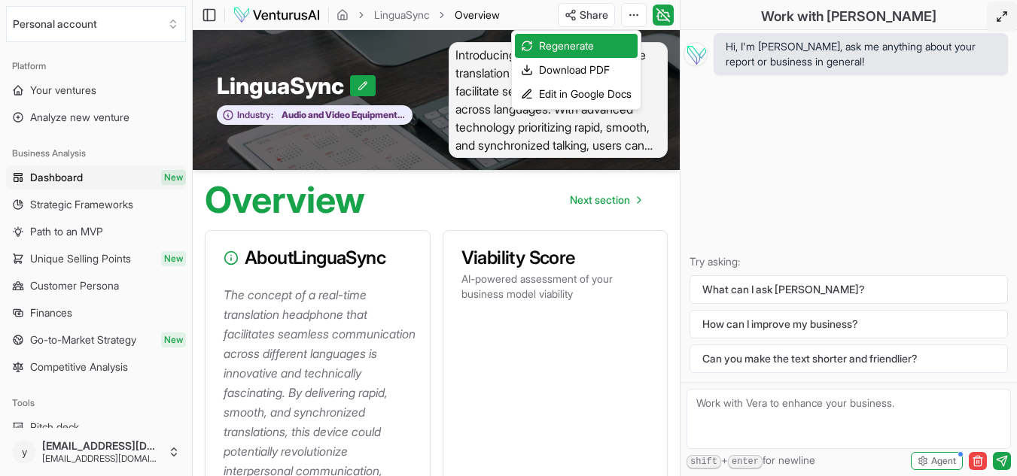
click at [532, 14] on html "We value your privacy We use cookies to enhance your browsing experience, serve…" at bounding box center [508, 238] width 1017 height 476
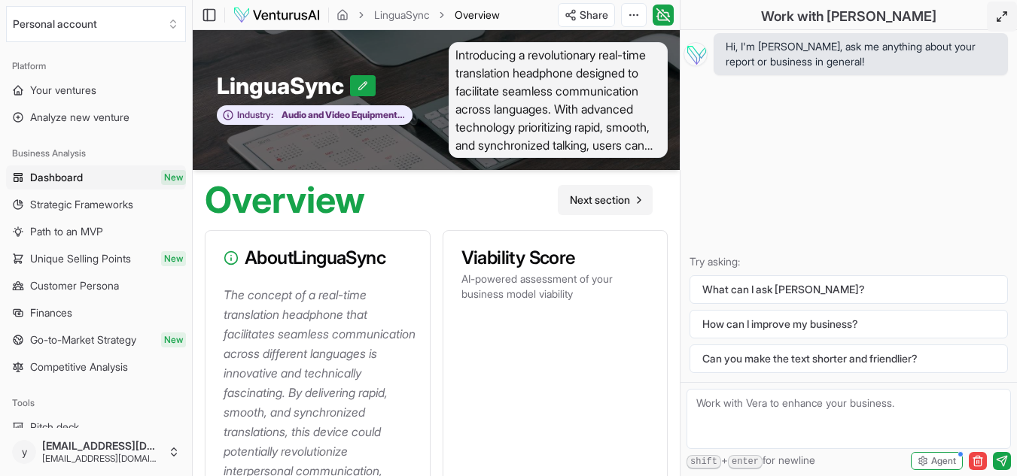
click at [605, 198] on span "Next section" at bounding box center [600, 200] width 60 height 15
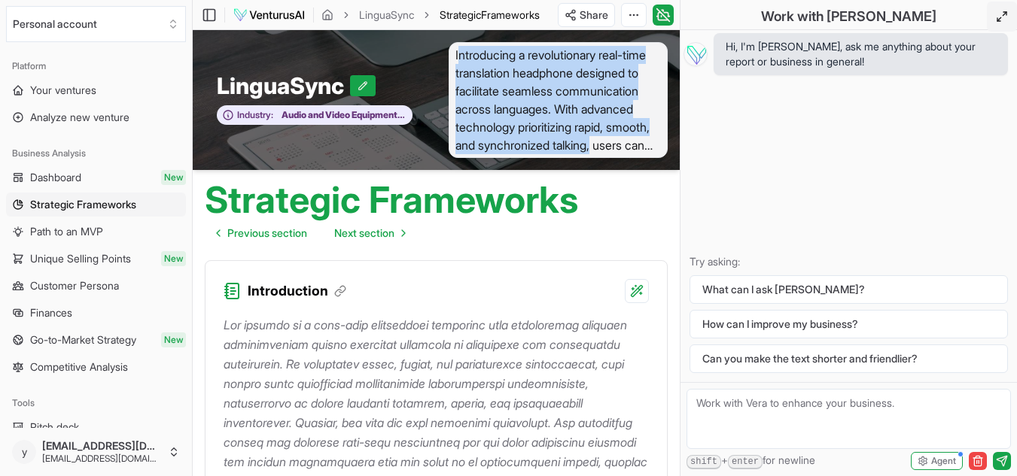
drag, startPoint x: 459, startPoint y: 55, endPoint x: 666, endPoint y: 146, distance: 226.1
click at [669, 149] on div "Introducing a revolutionary real-time translation headphone designed to facilit…" at bounding box center [559, 100] width 244 height 116
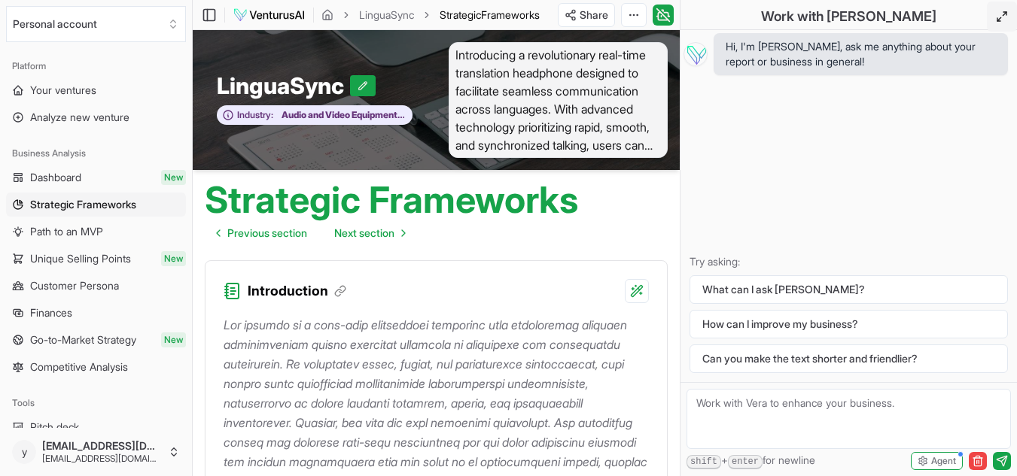
click at [544, 277] on div "Introduction" at bounding box center [435, 282] width 461 height 42
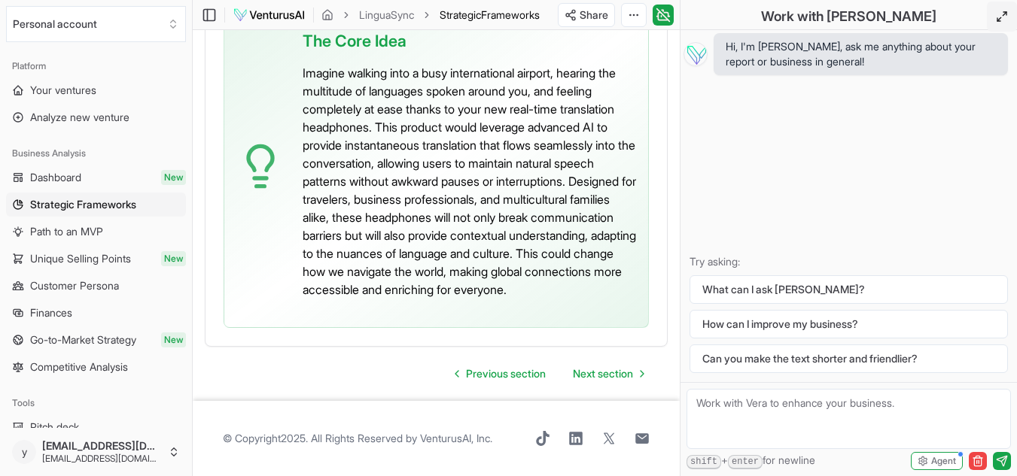
scroll to position [5103, 0]
click at [613, 374] on span "Next section" at bounding box center [603, 374] width 60 height 15
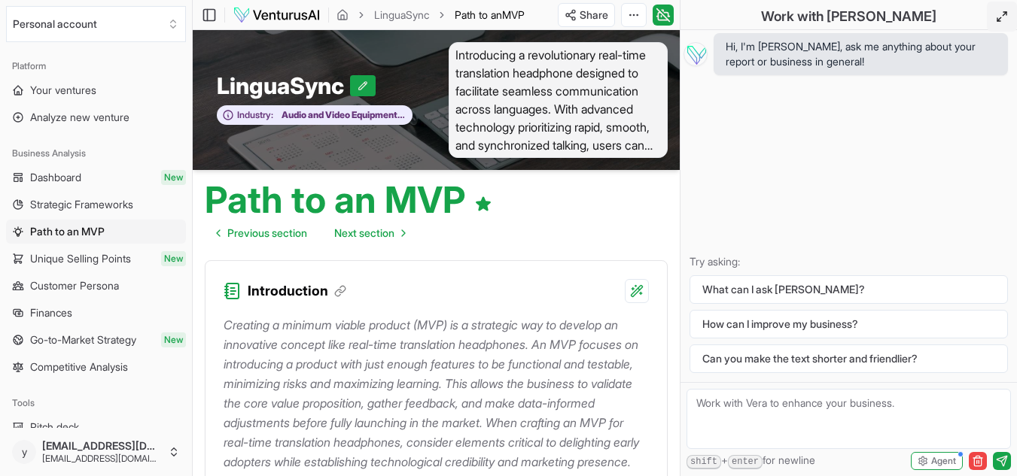
scroll to position [61, 0]
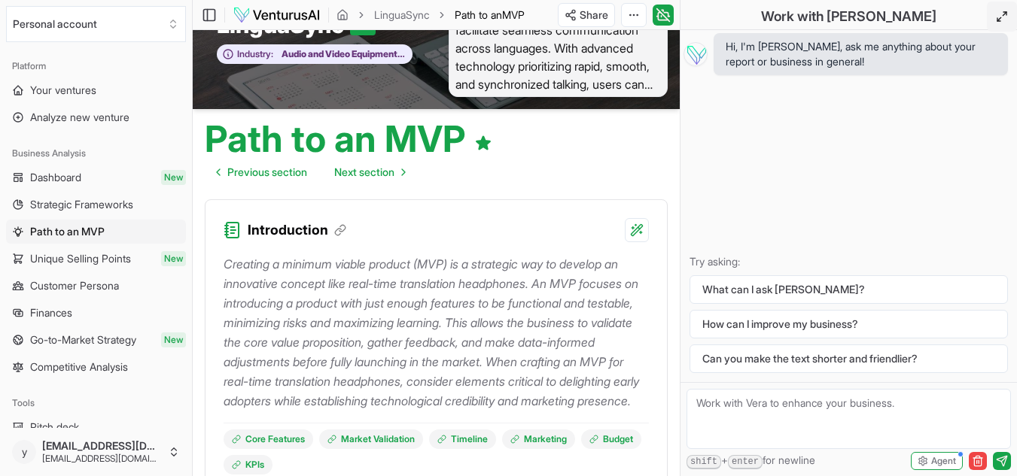
drag, startPoint x: 1015, startPoint y: 87, endPoint x: 1014, endPoint y: 102, distance: 15.9
click at [1014, 102] on div "Hi, I'm Vera, ask me anything about your report or business in general! Try ask…" at bounding box center [848, 206] width 336 height 352
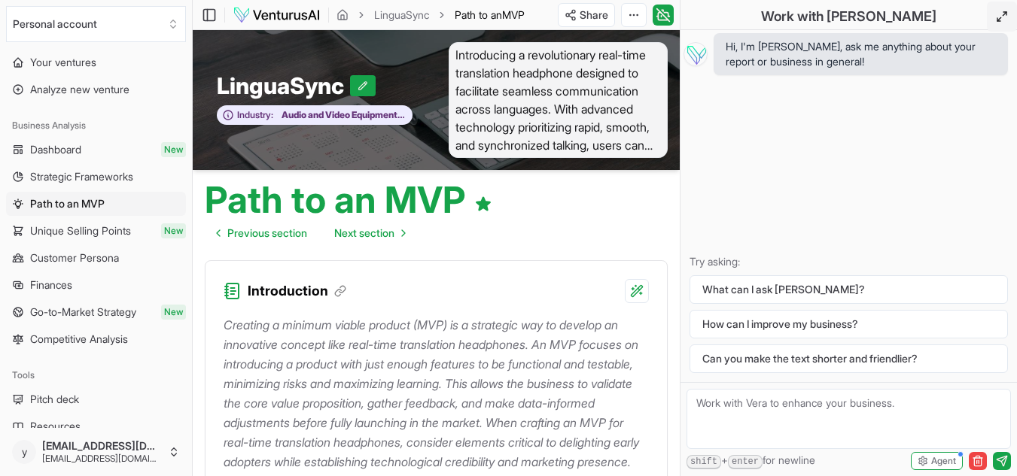
scroll to position [45, 0]
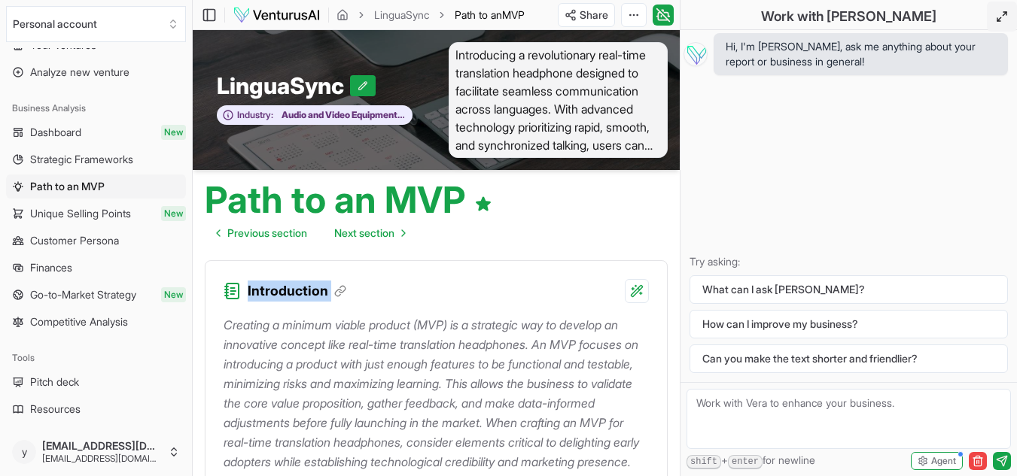
drag, startPoint x: 199, startPoint y: 292, endPoint x: 202, endPoint y: 333, distance: 40.8
drag, startPoint x: 202, startPoint y: 347, endPoint x: 195, endPoint y: 318, distance: 30.3
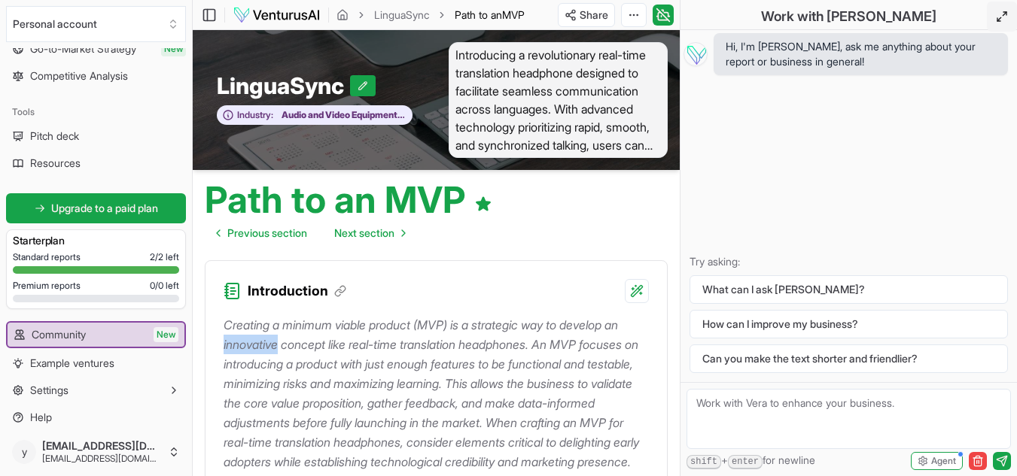
scroll to position [299, 0]
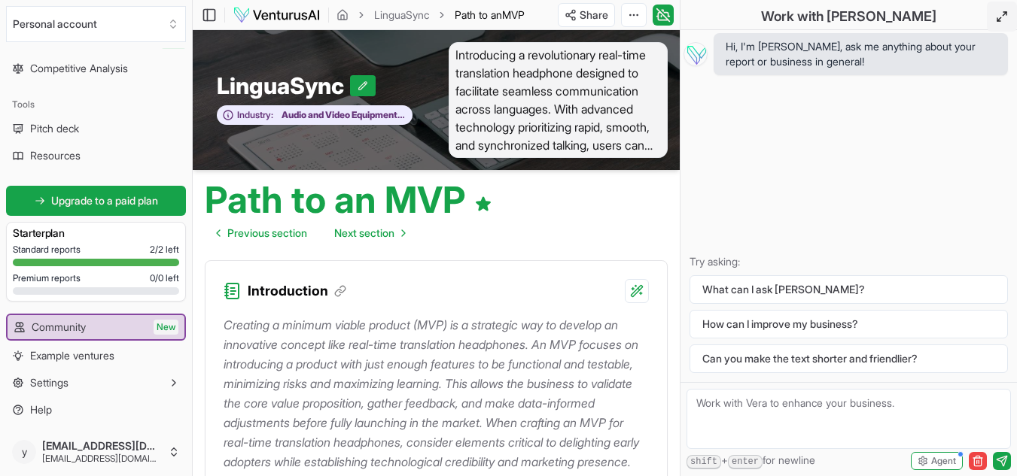
click at [211, 411] on div "Creating a minimum viable product (MVP) is a strategic way to develop an innova…" at bounding box center [435, 428] width 461 height 251
click at [211, 415] on div "Creating a minimum viable product (MVP) is a strategic way to develop an innova…" at bounding box center [435, 428] width 461 height 251
drag, startPoint x: 213, startPoint y: 422, endPoint x: 215, endPoint y: 430, distance: 8.6
click at [214, 429] on div "Creating a minimum viable product (MVP) is a strategic way to develop an innova…" at bounding box center [435, 428] width 461 height 251
click at [215, 430] on div "Creating a minimum viable product (MVP) is a strategic way to develop an innova…" at bounding box center [435, 428] width 461 height 251
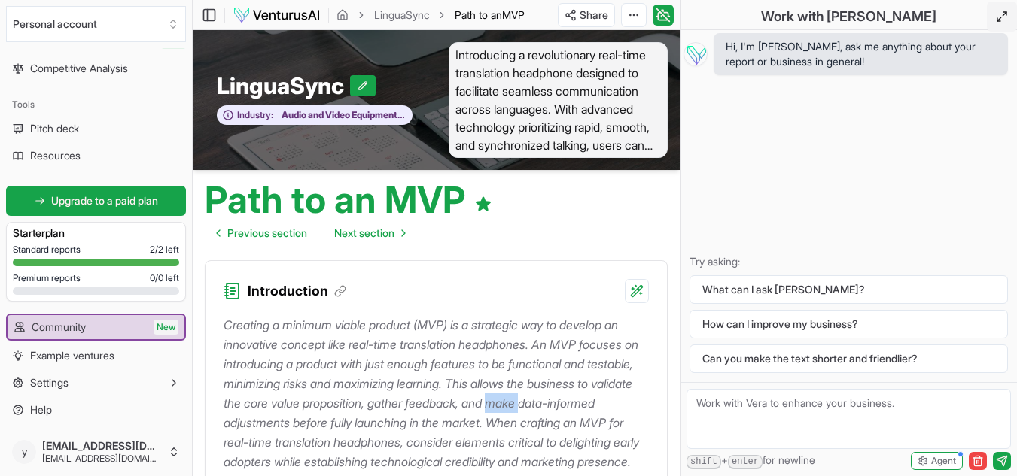
click at [215, 430] on div "Creating a minimum viable product (MVP) is a strategic way to develop an innova…" at bounding box center [435, 428] width 461 height 251
drag, startPoint x: 196, startPoint y: 381, endPoint x: 196, endPoint y: 393, distance: 12.0
click at [132, 449] on html "We value your privacy We use cookies to enhance your browsing experience, serve…" at bounding box center [508, 238] width 1017 height 476
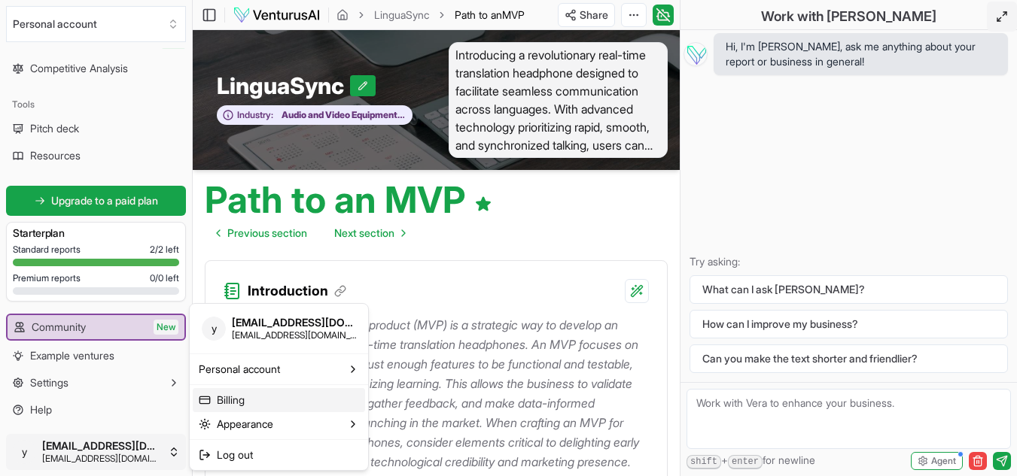
click at [235, 402] on link "Billing" at bounding box center [279, 400] width 172 height 24
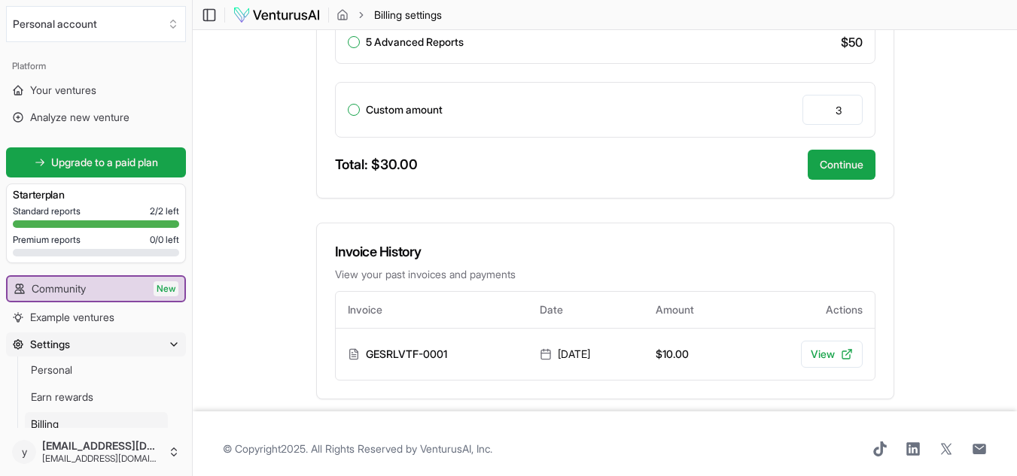
scroll to position [576, 0]
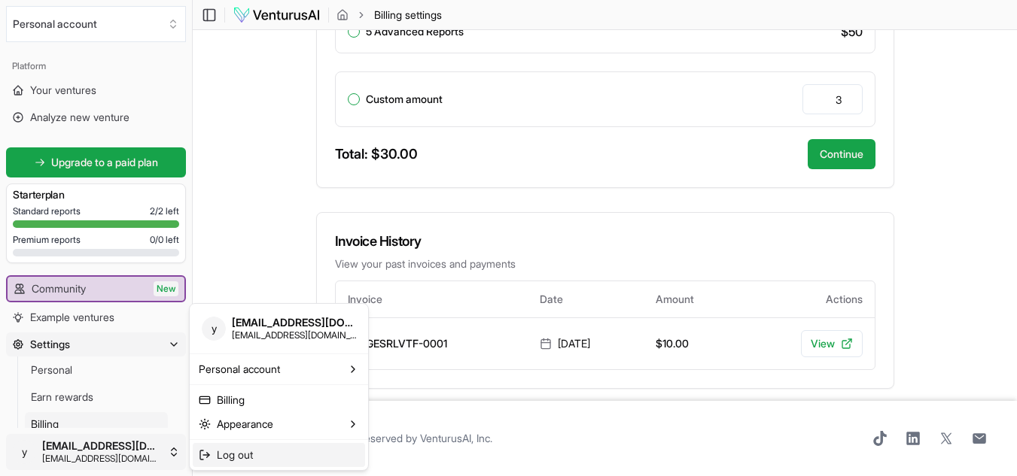
click at [235, 455] on span "Log out" at bounding box center [235, 455] width 36 height 15
